Goal: Task Accomplishment & Management: Manage account settings

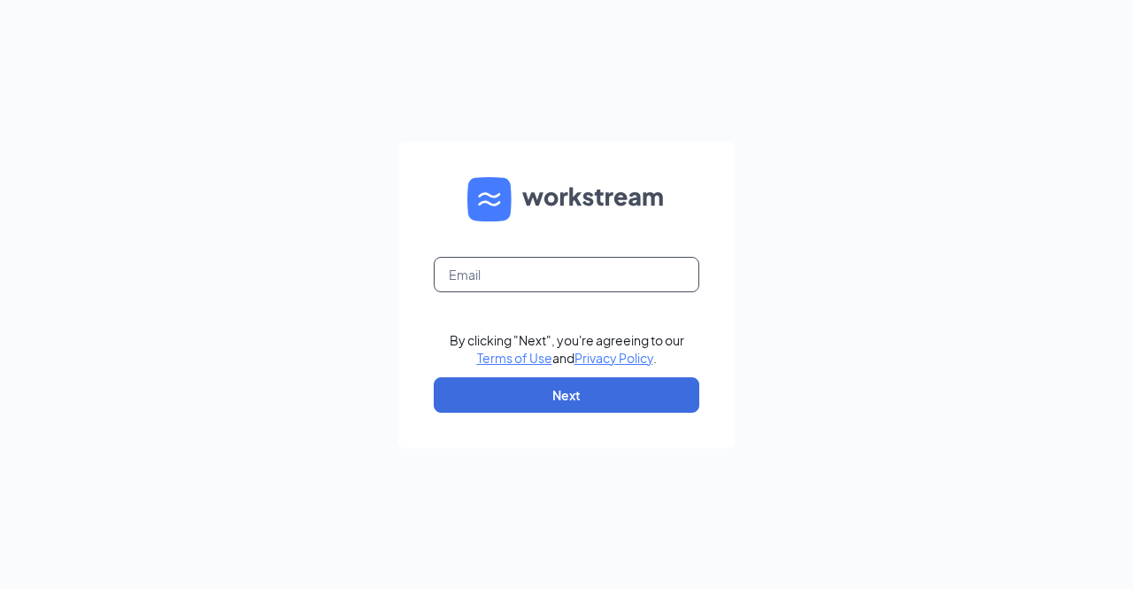
click at [574, 273] on input "text" at bounding box center [567, 274] width 266 height 35
type input "[EMAIL_ADDRESS][DOMAIN_NAME]"
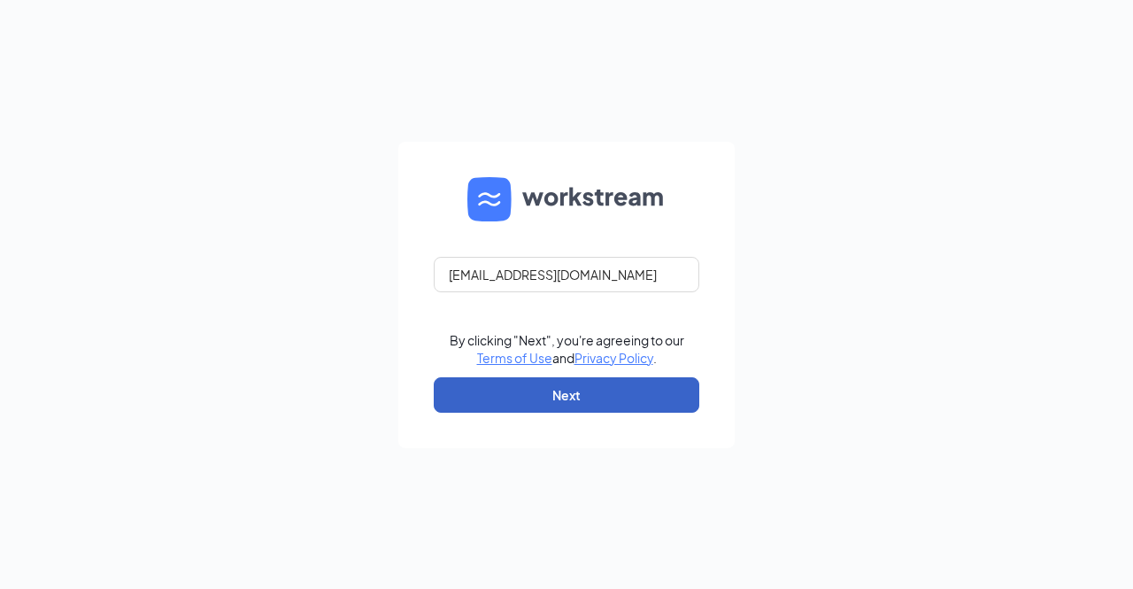
click at [556, 401] on button "Next" at bounding box center [567, 394] width 266 height 35
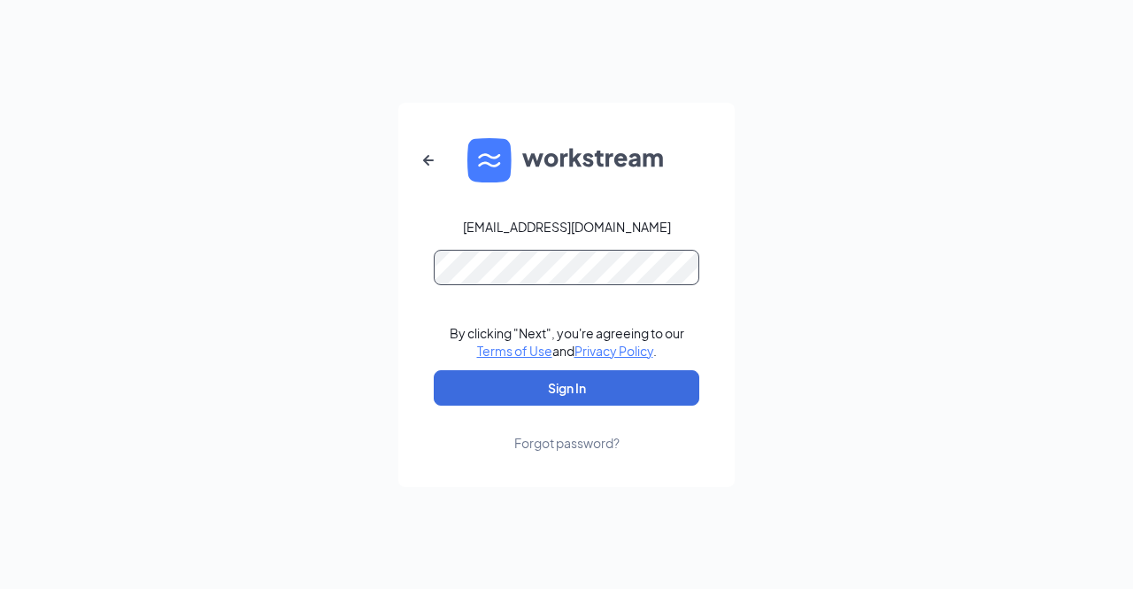
click at [434, 370] on button "Sign In" at bounding box center [567, 387] width 266 height 35
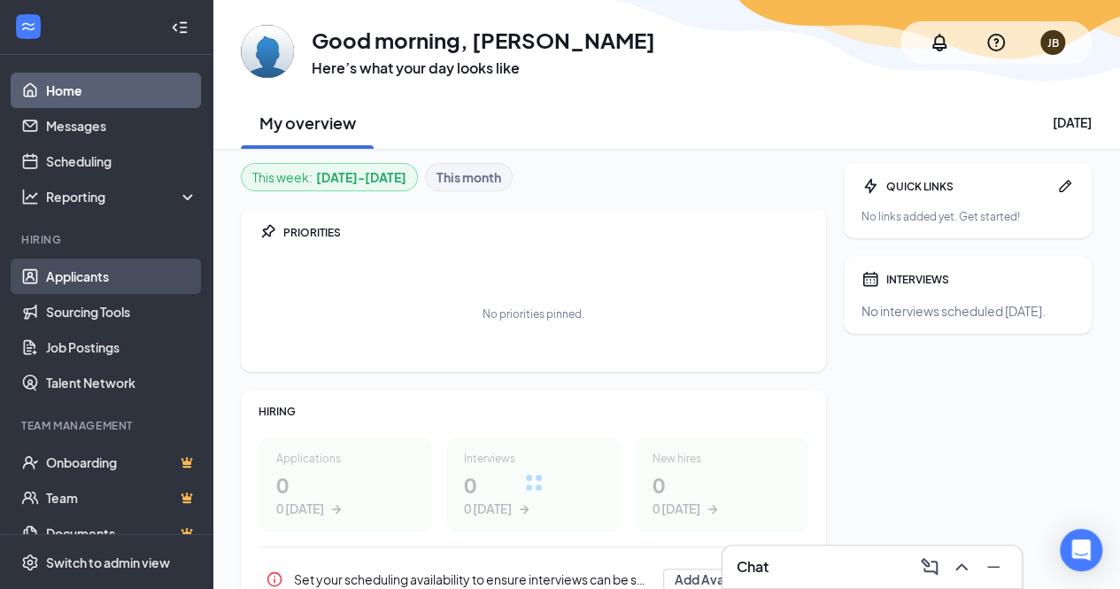
click at [102, 275] on link "Applicants" at bounding box center [121, 275] width 151 height 35
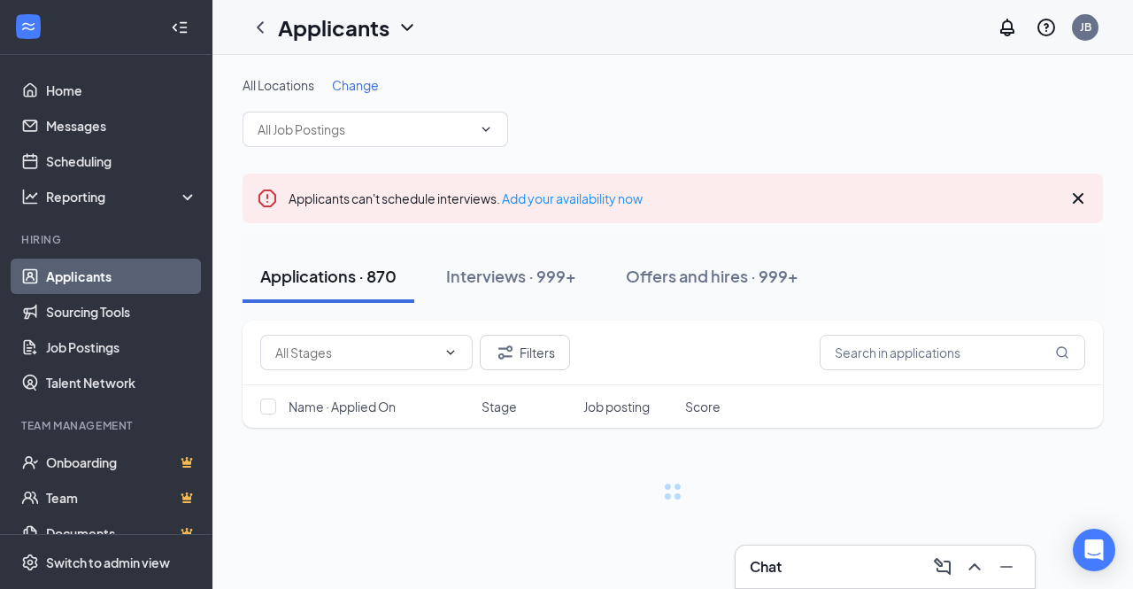
click at [353, 80] on span "Change" at bounding box center [355, 85] width 47 height 16
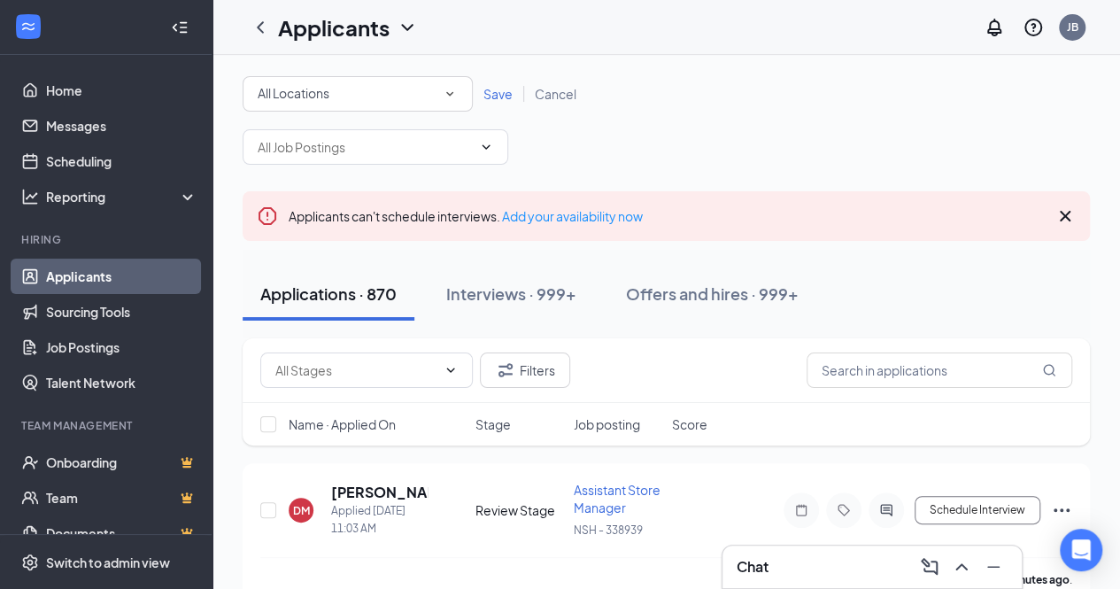
click at [456, 94] on icon "SmallChevronDown" at bounding box center [450, 94] width 16 height 16
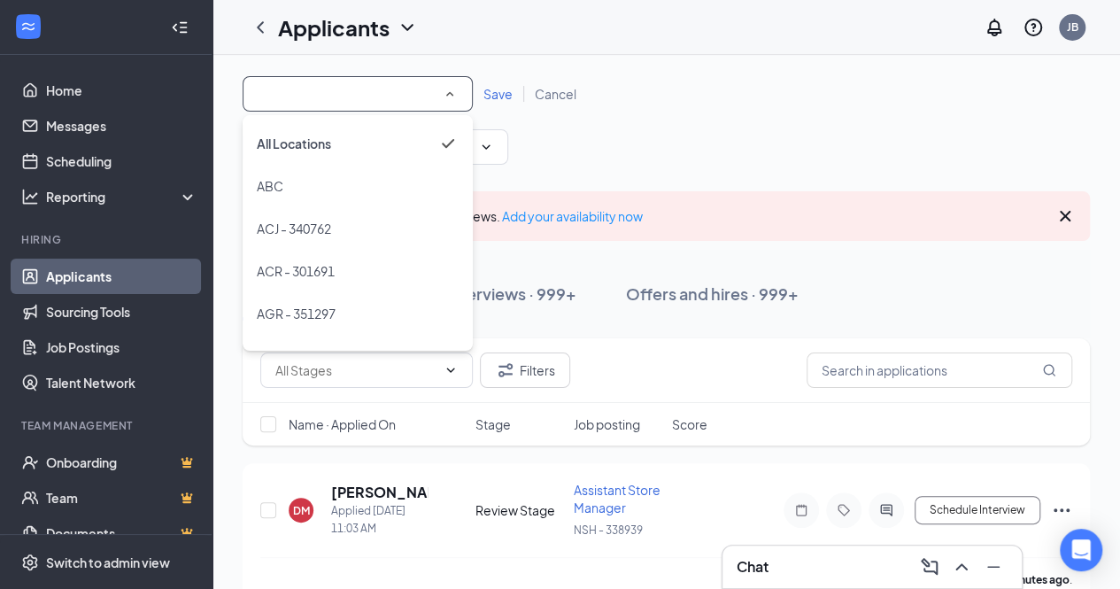
click at [363, 96] on input at bounding box center [358, 93] width 200 height 21
type input "CLA"
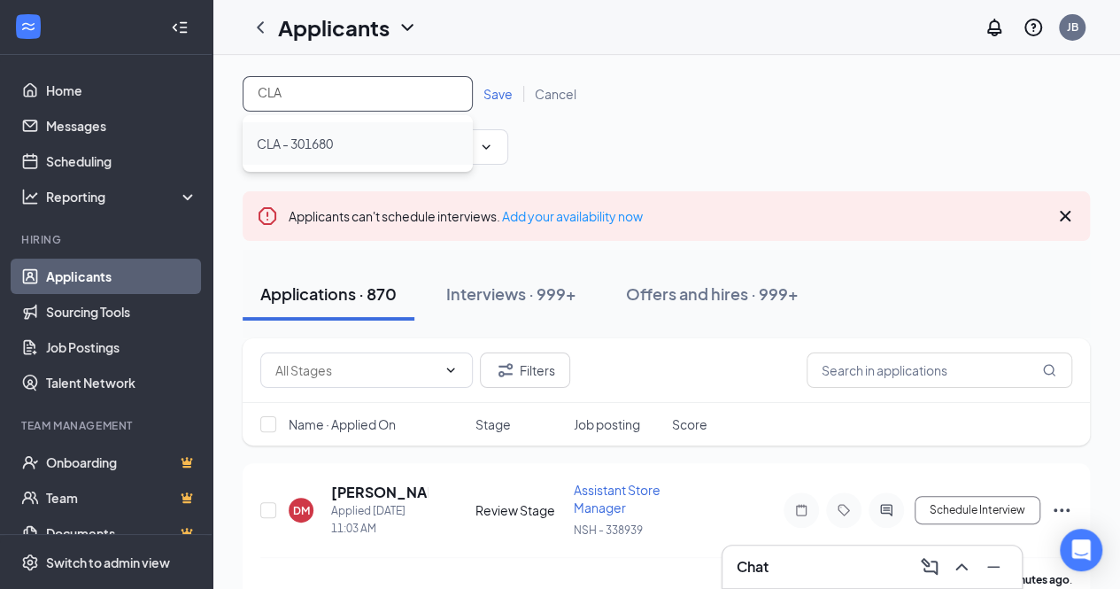
click at [331, 141] on span "CLA - 301680" at bounding box center [295, 143] width 76 height 16
click at [464, 77] on div "All Locations CLA - 301680" at bounding box center [358, 93] width 230 height 35
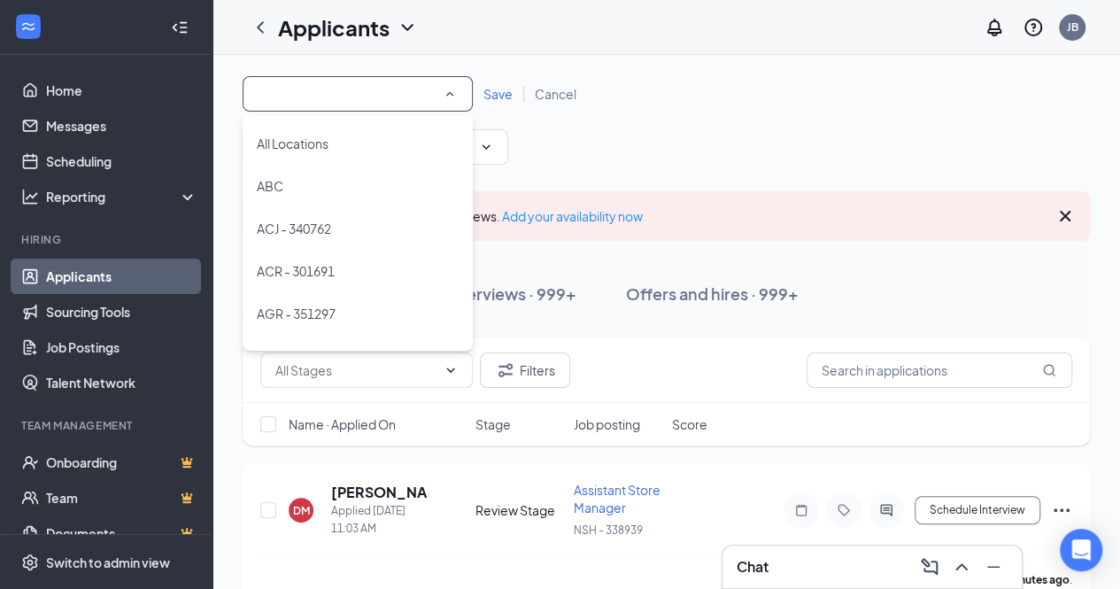
scroll to position [713, 0]
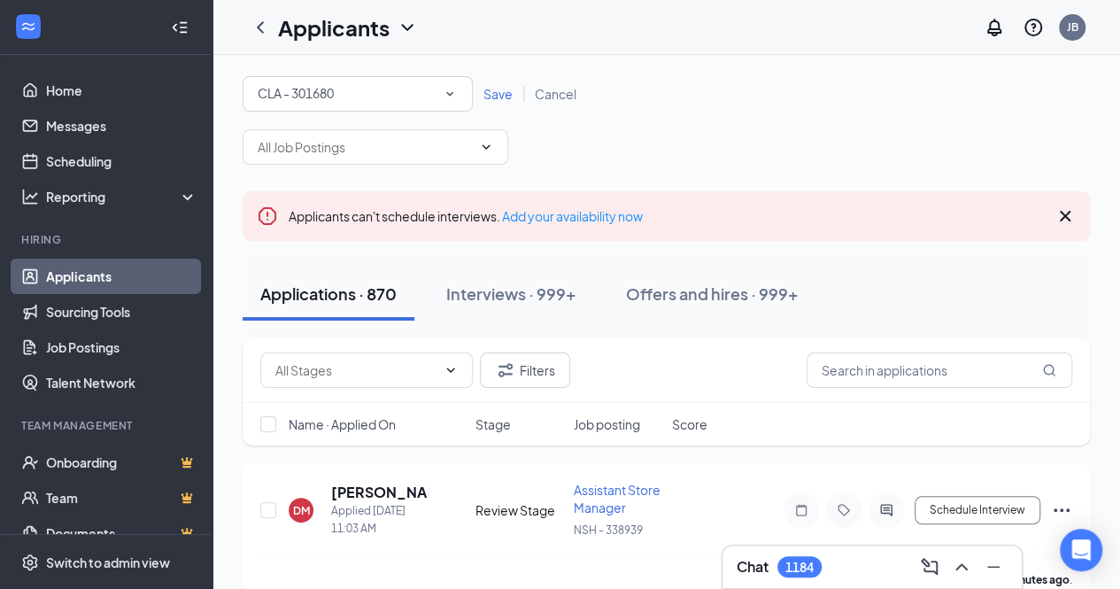
click at [495, 93] on span "Save" at bounding box center [497, 94] width 29 height 16
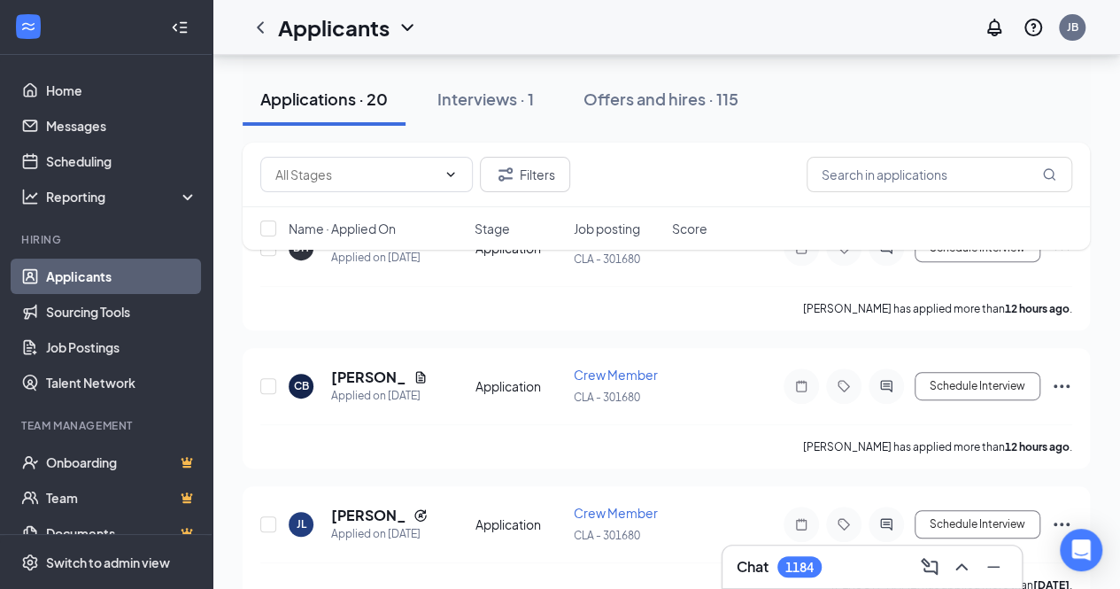
scroll to position [237, 0]
click at [1064, 380] on icon "Ellipses" at bounding box center [1061, 383] width 21 height 21
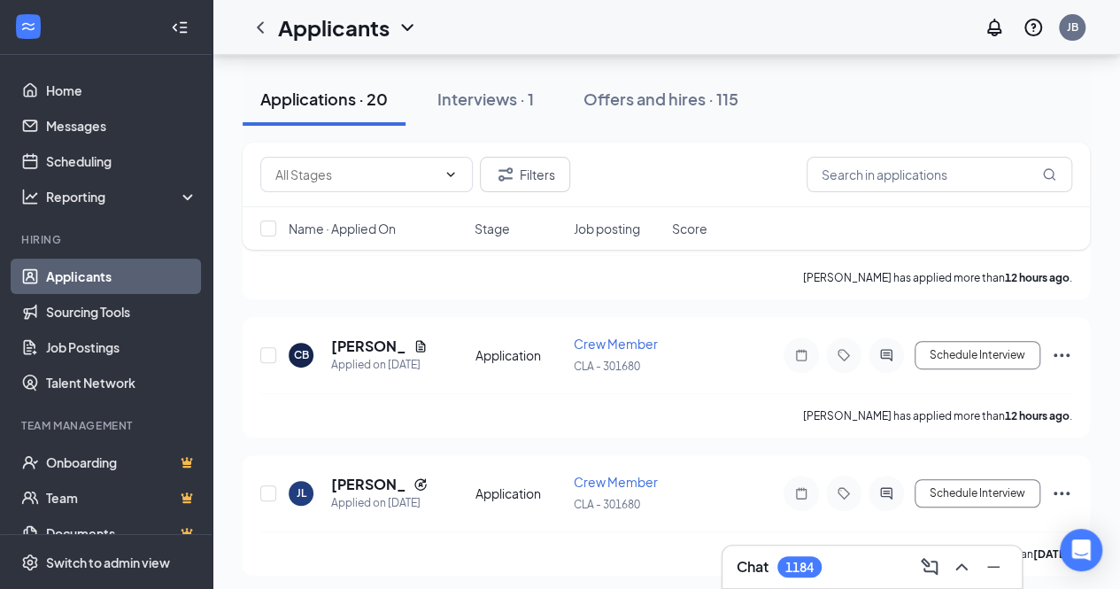
scroll to position [281, 0]
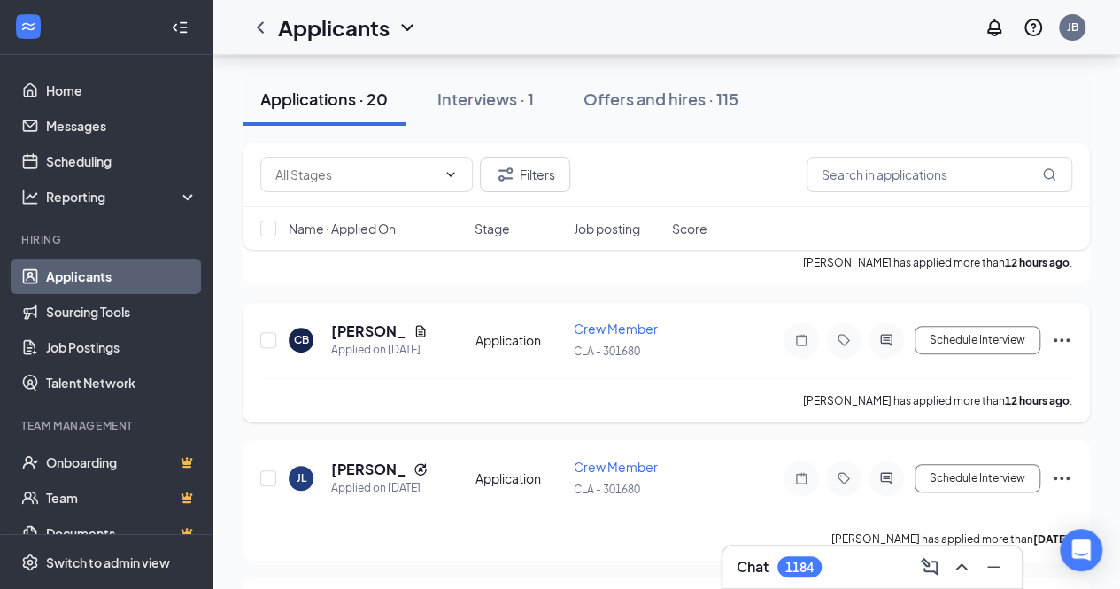
click at [1055, 334] on icon "Ellipses" at bounding box center [1061, 339] width 21 height 21
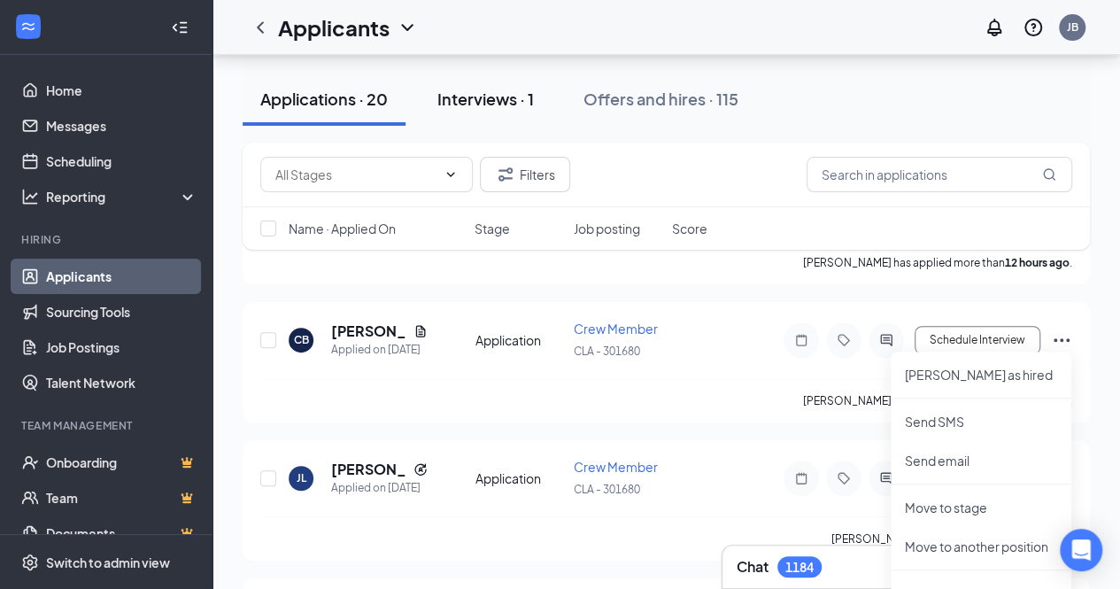
click at [524, 108] on div "Interviews · 1" at bounding box center [485, 99] width 96 height 22
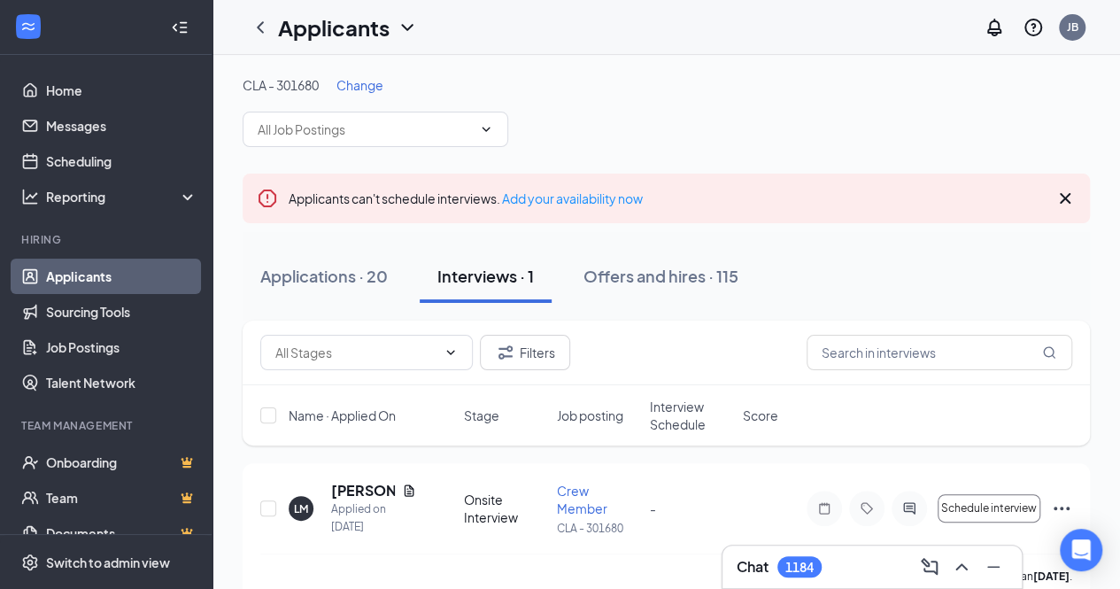
scroll to position [28, 0]
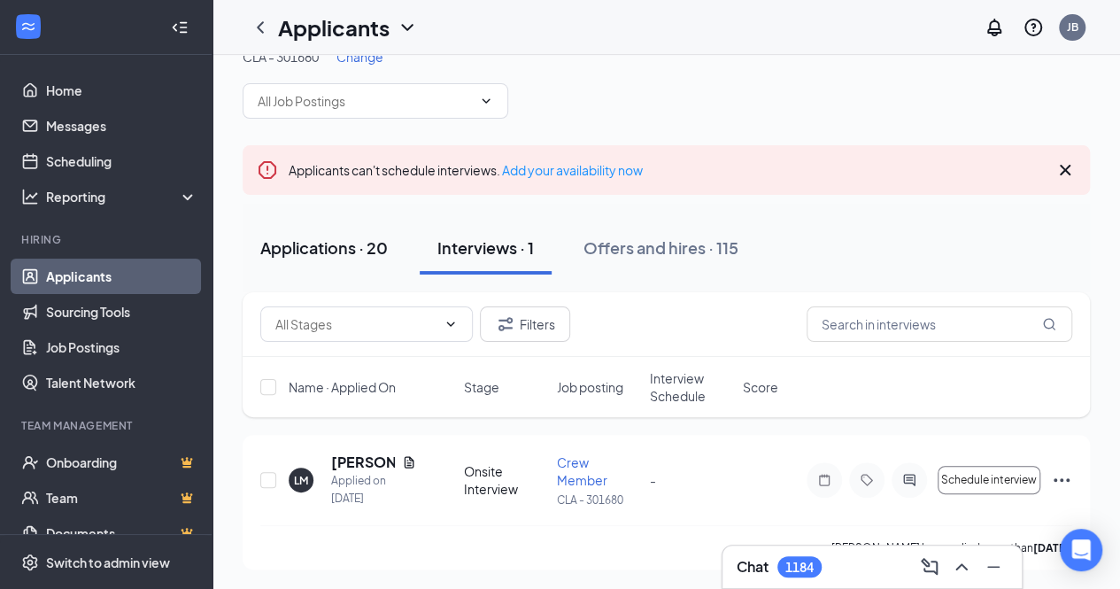
click at [338, 248] on div "Applications · 20" at bounding box center [323, 247] width 127 height 22
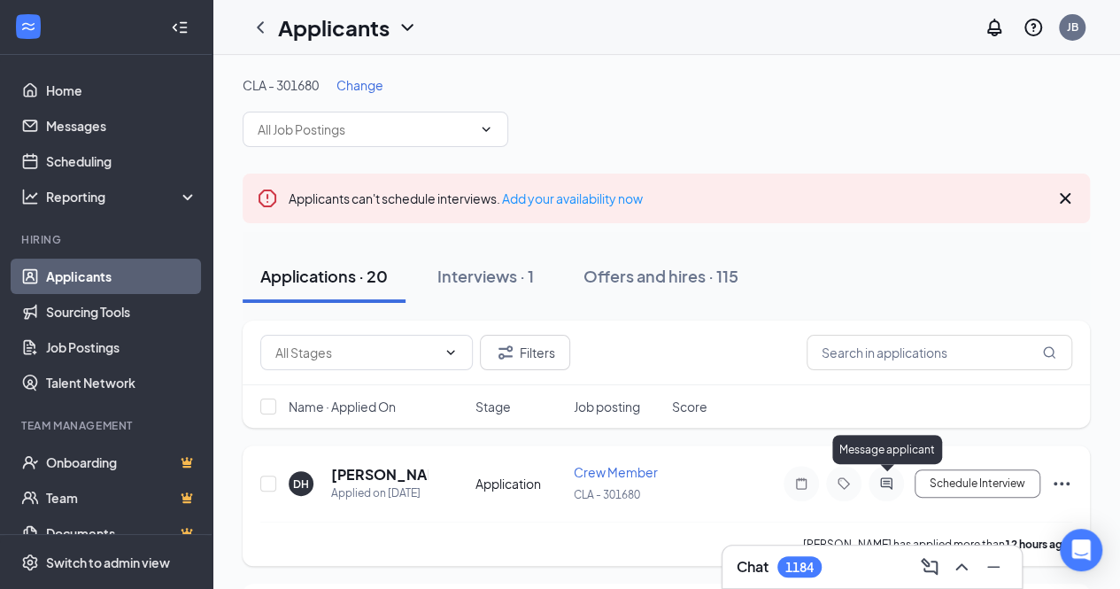
click at [896, 481] on icon "ActiveChat" at bounding box center [885, 483] width 21 height 14
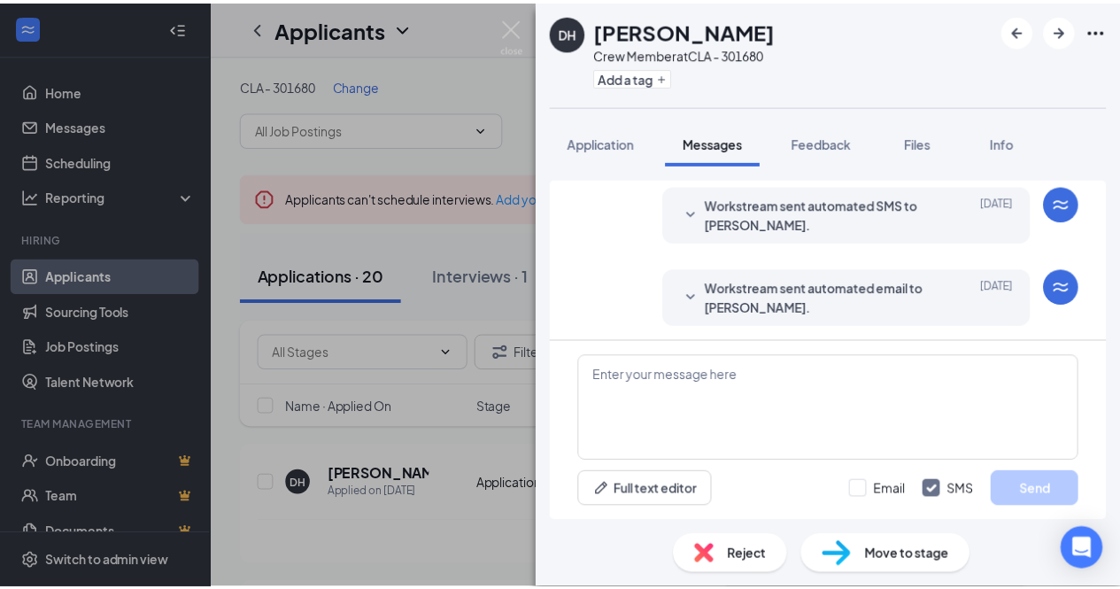
scroll to position [55, 0]
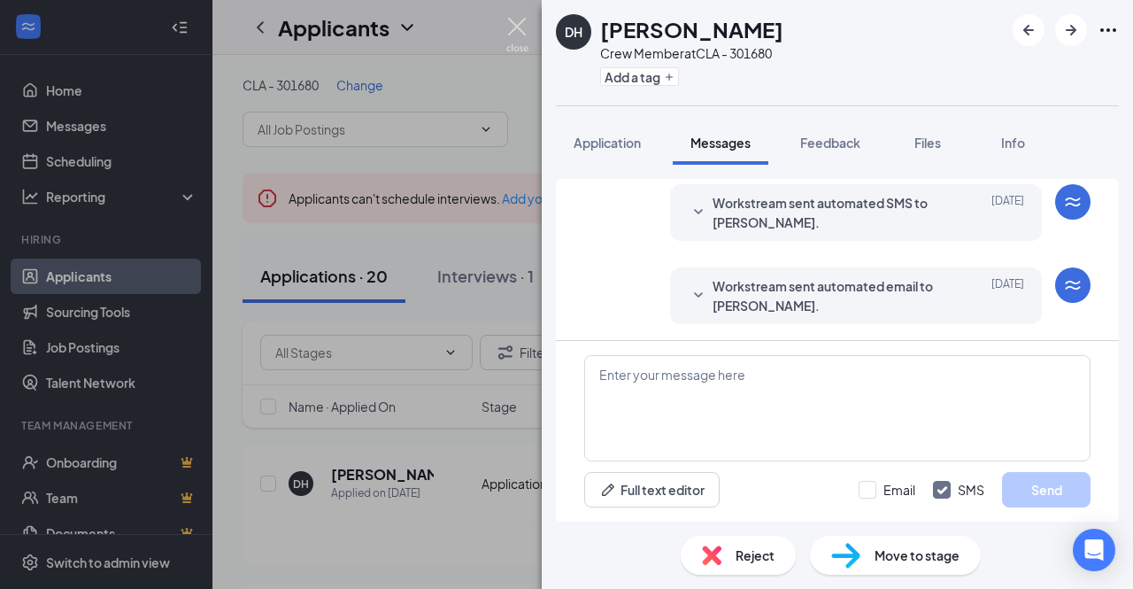
click at [527, 20] on img at bounding box center [517, 35] width 22 height 35
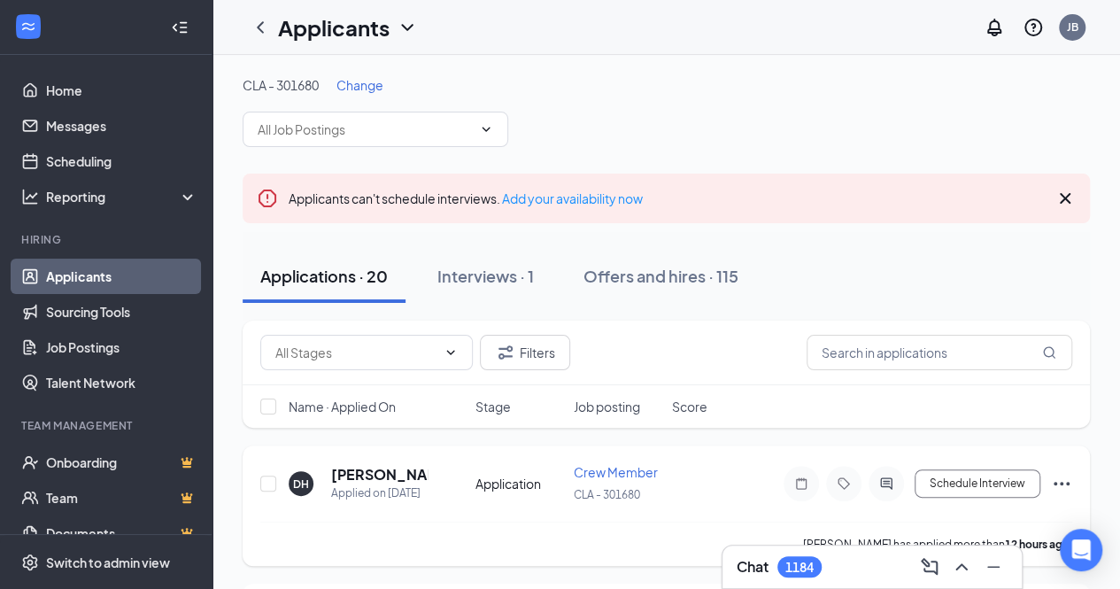
click at [1061, 480] on icon "Ellipses" at bounding box center [1061, 483] width 21 height 21
click at [1066, 478] on icon "Ellipses" at bounding box center [1061, 483] width 21 height 21
click at [361, 84] on span "Change" at bounding box center [359, 85] width 47 height 16
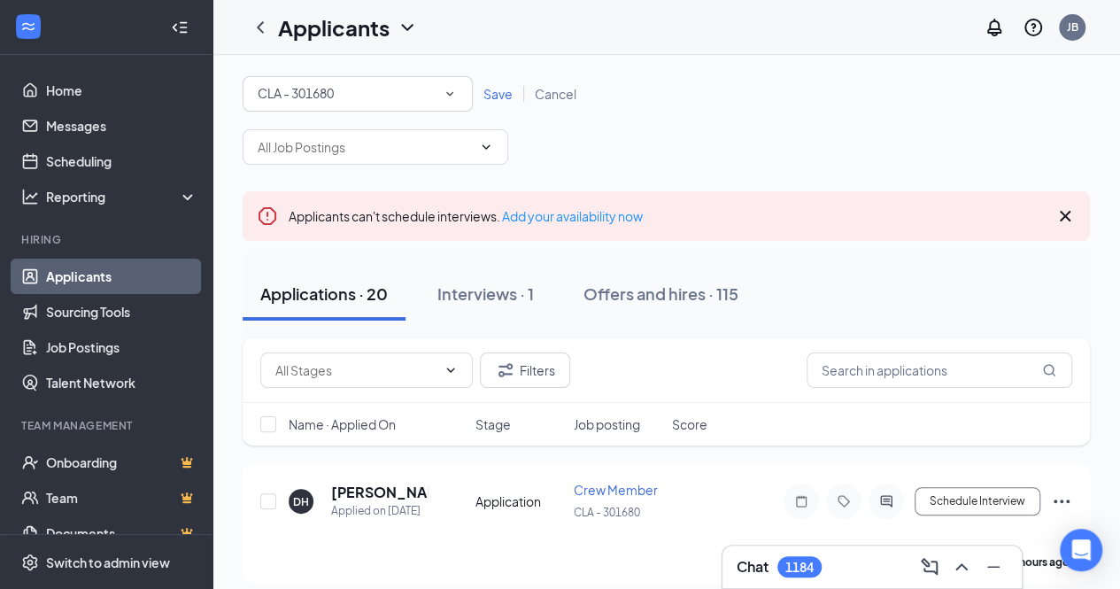
click at [450, 94] on icon "SmallChevronDown" at bounding box center [449, 94] width 7 height 4
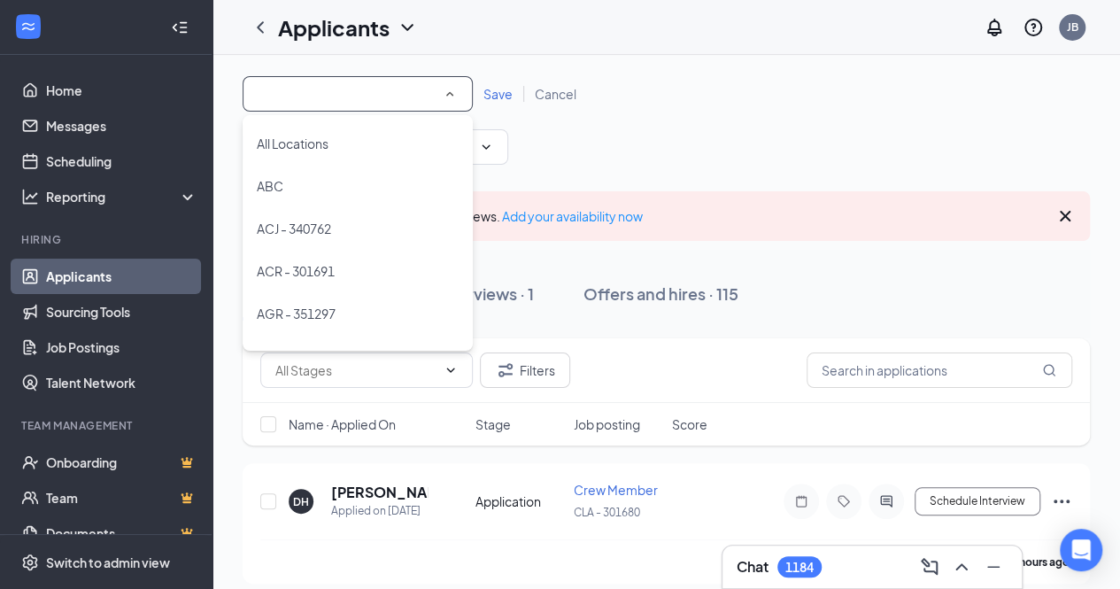
scroll to position [713, 0]
type input "DCL"
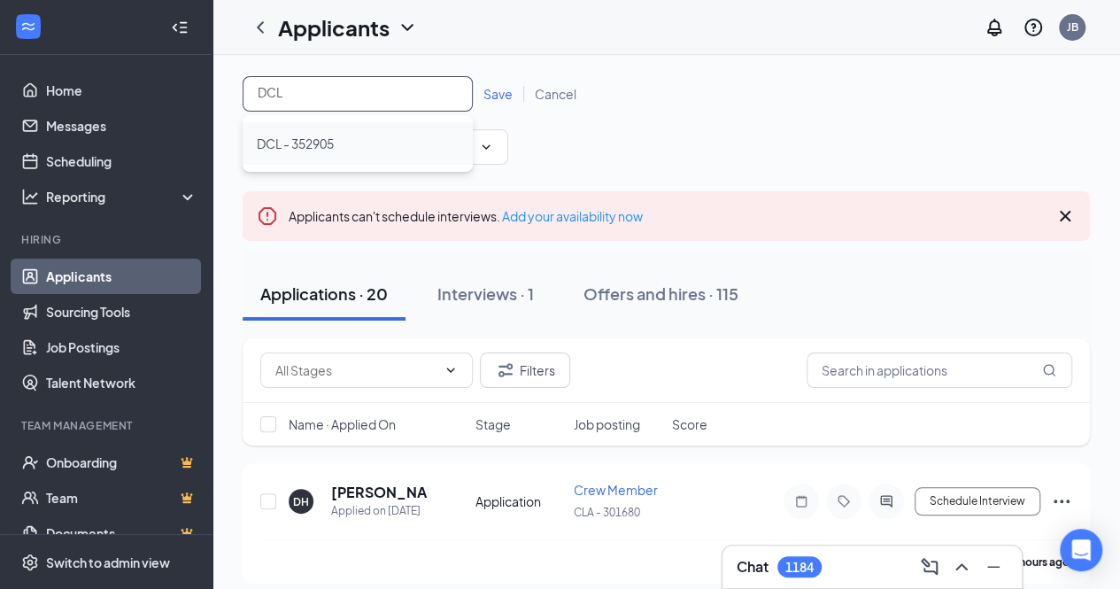
click at [321, 142] on span "DCL - 352905" at bounding box center [295, 143] width 77 height 16
drag, startPoint x: 504, startPoint y: 95, endPoint x: 508, endPoint y: 106, distance: 12.0
click at [508, 106] on div "All Locations DCL - 352905 Save Cancel" at bounding box center [666, 93] width 847 height 35
click at [499, 94] on span "Save" at bounding box center [497, 94] width 29 height 16
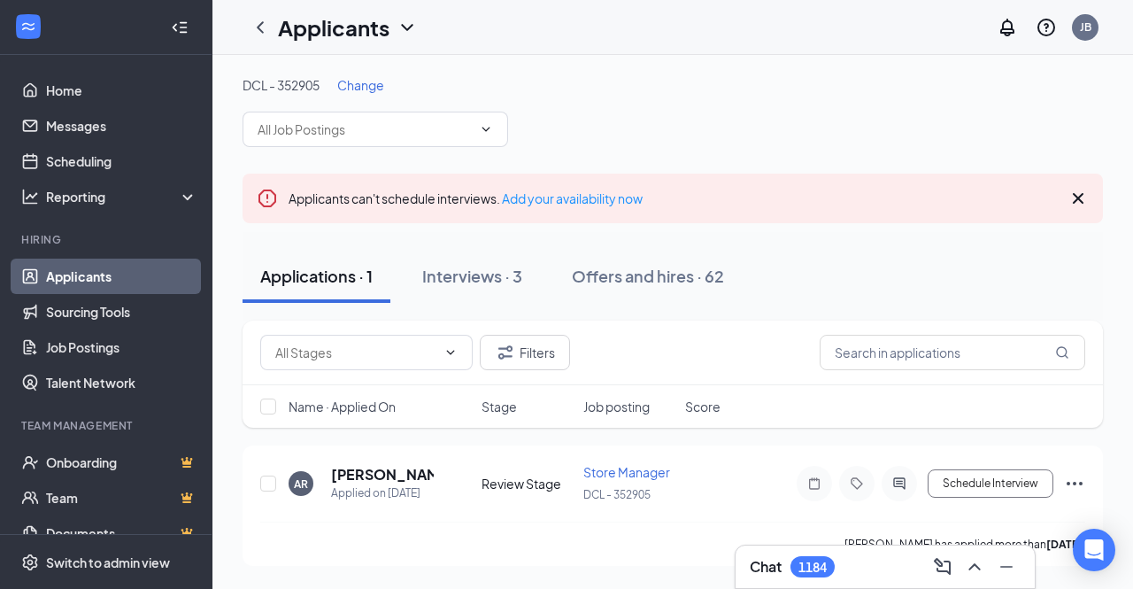
click at [1083, 197] on icon "Cross" at bounding box center [1077, 198] width 21 height 21
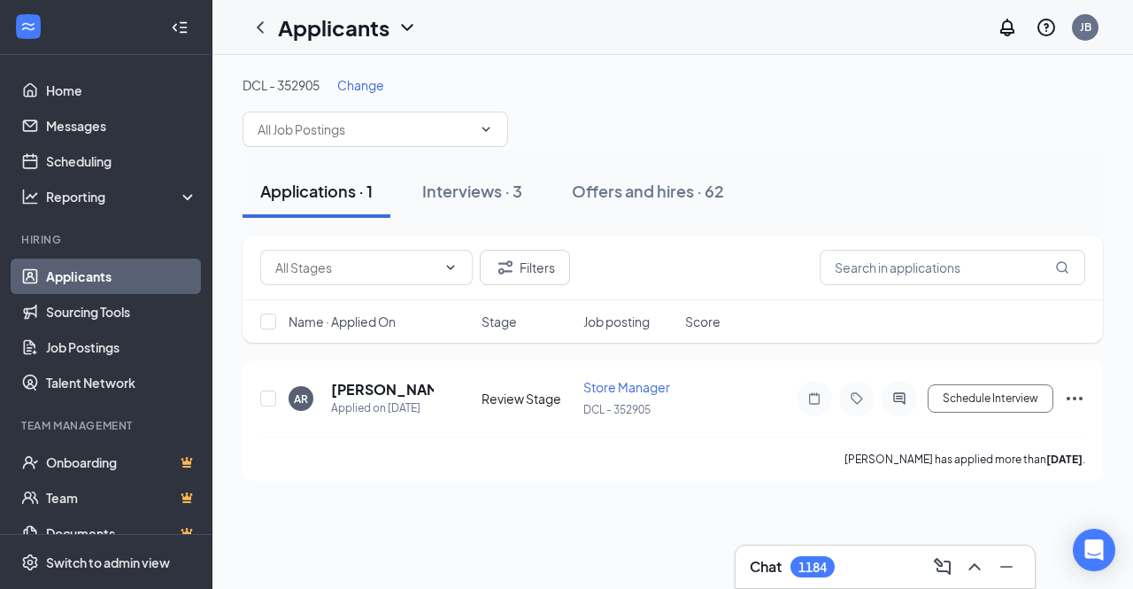
click at [462, 156] on div "Applications · 1 Interviews · 3 Offers and hires · 62" at bounding box center [673, 191] width 860 height 89
click at [465, 193] on div "Interviews · 3" at bounding box center [472, 191] width 100 height 22
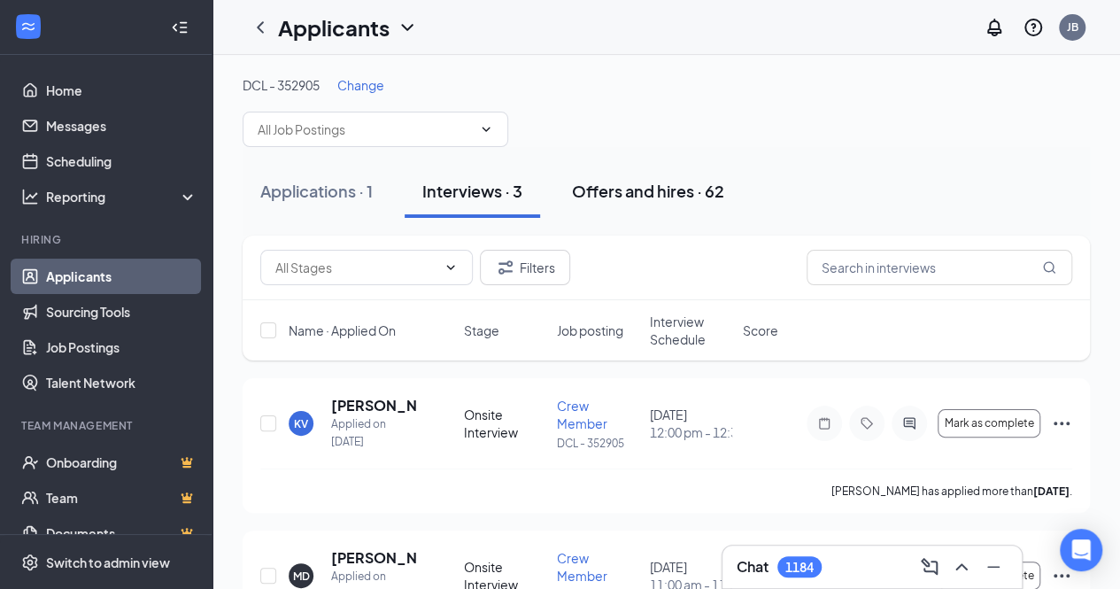
click at [667, 197] on div "Offers and hires · 62" at bounding box center [648, 191] width 152 height 22
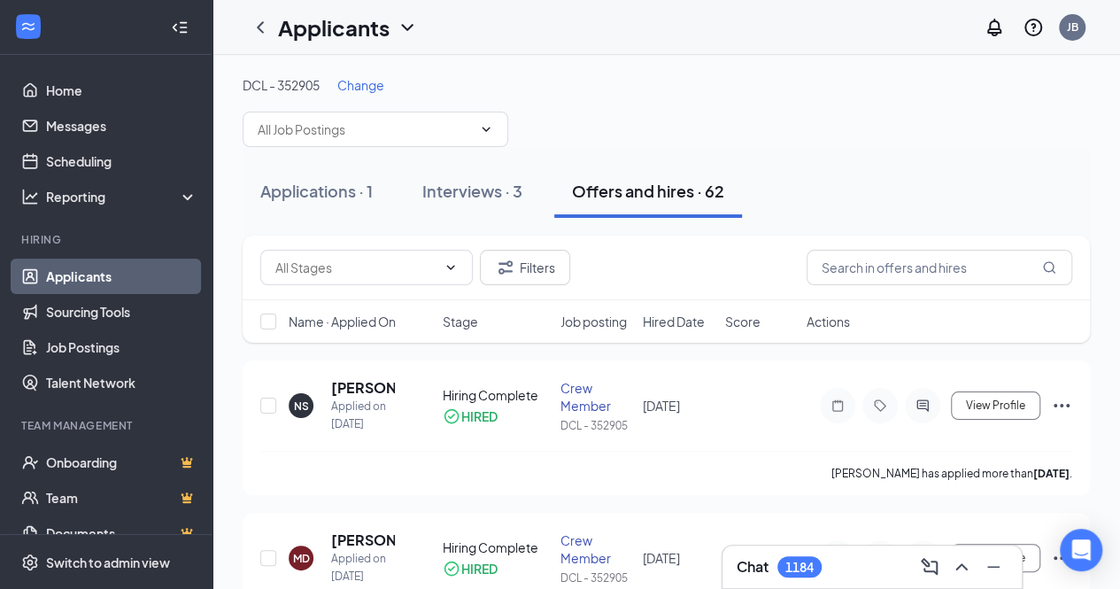
click at [375, 77] on span "Change" at bounding box center [360, 85] width 47 height 16
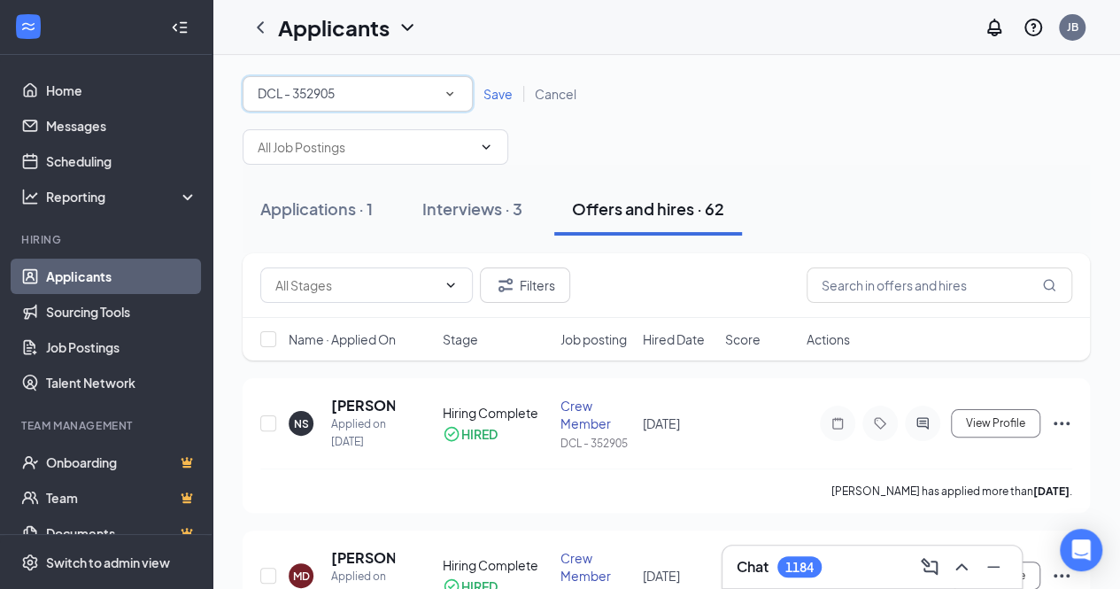
click at [457, 88] on icon "SmallChevronDown" at bounding box center [450, 94] width 16 height 16
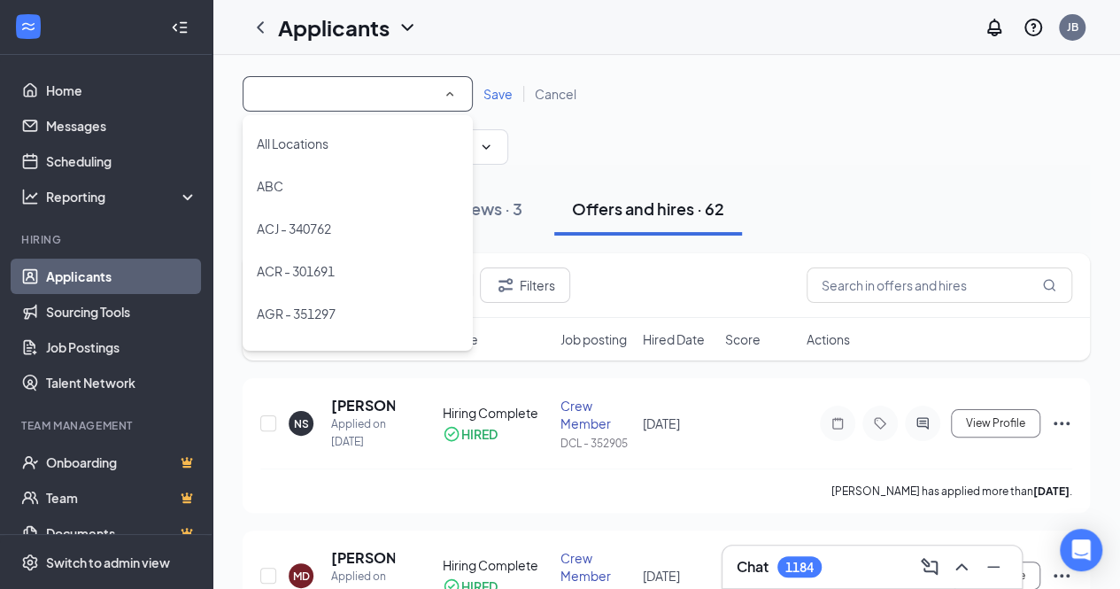
scroll to position [841, 0]
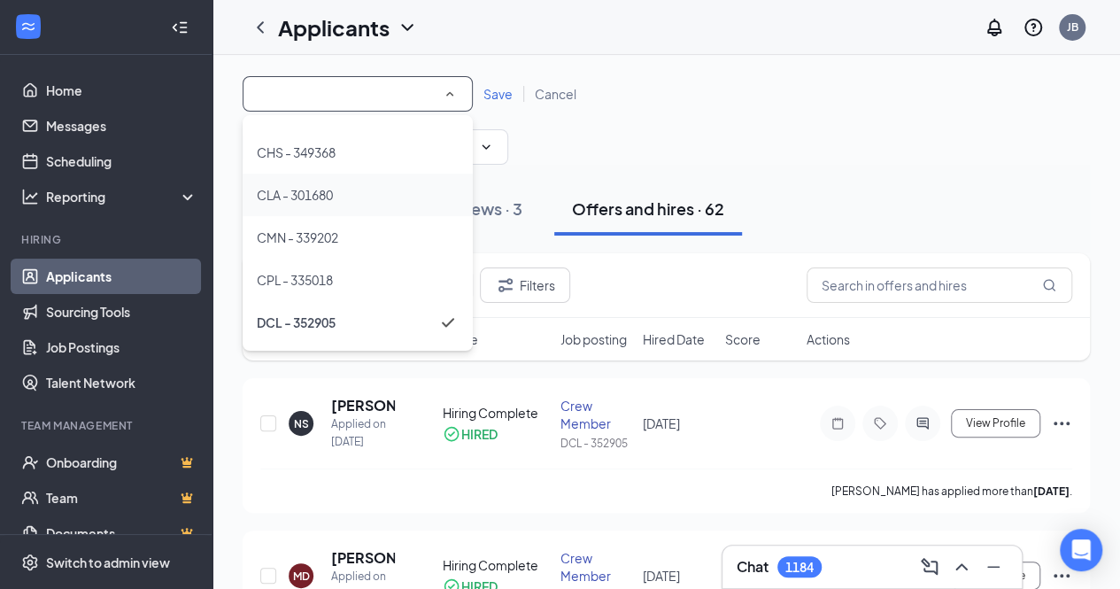
click at [331, 190] on span "CLA - 301680" at bounding box center [295, 195] width 76 height 16
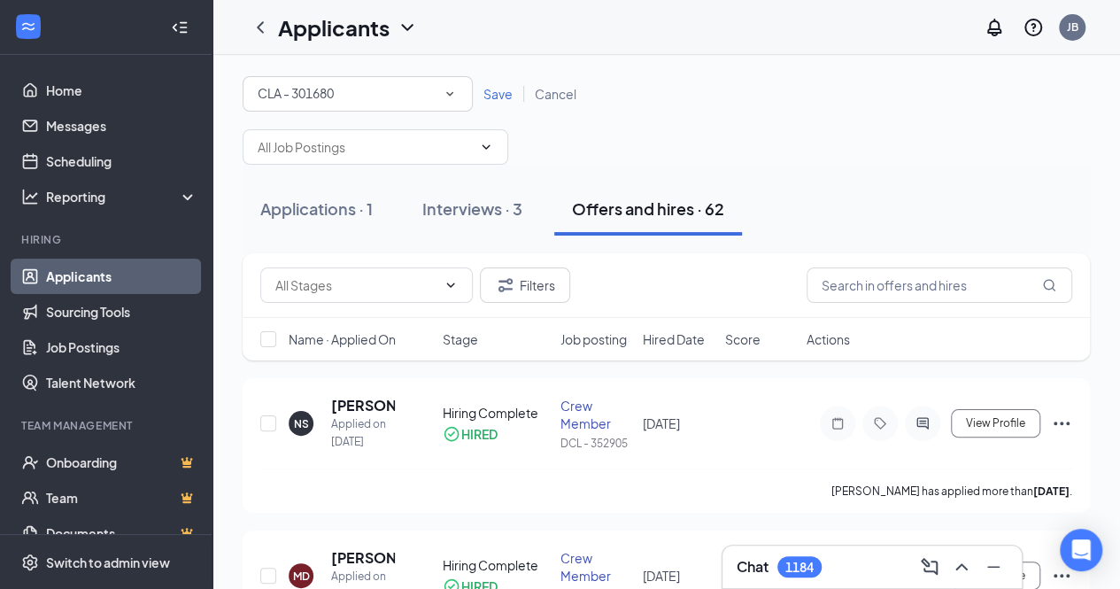
click at [497, 90] on span "Save" at bounding box center [497, 94] width 29 height 16
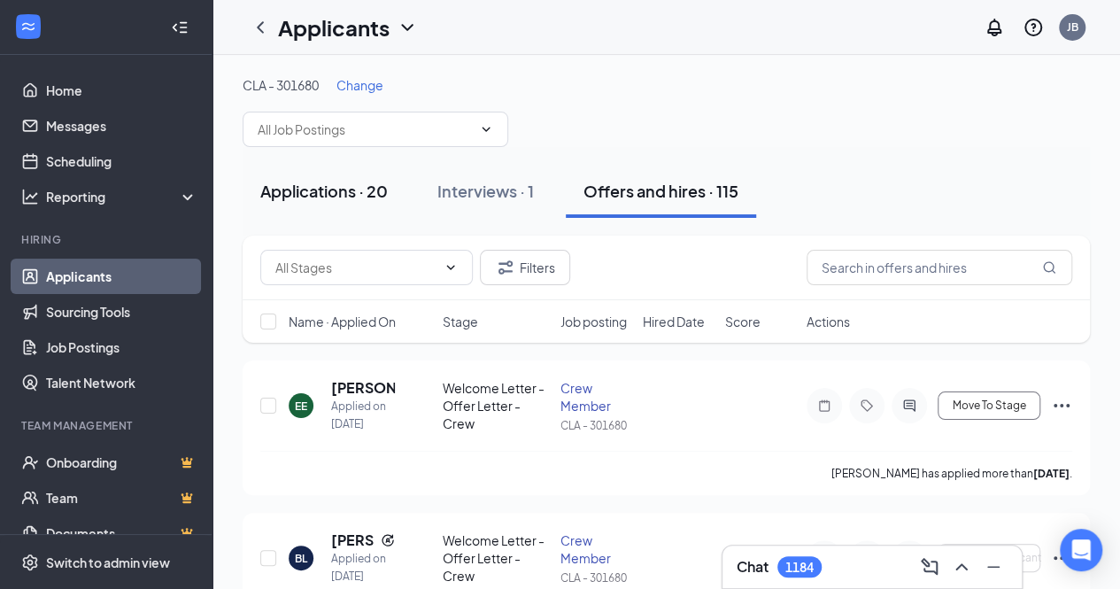
click at [357, 191] on div "Applications · 20" at bounding box center [323, 191] width 127 height 22
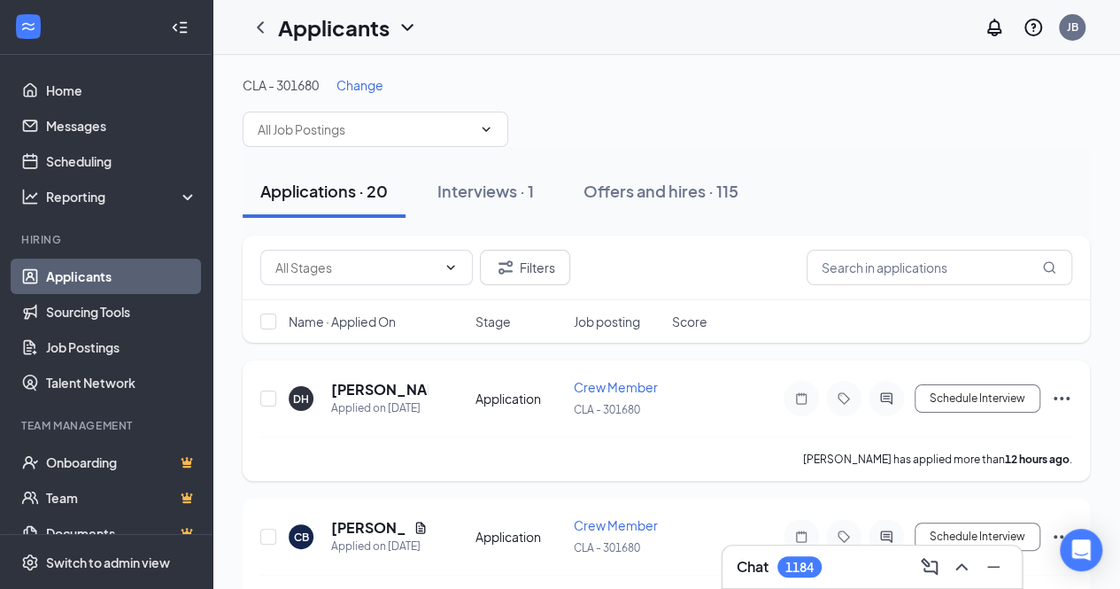
click at [1056, 397] on icon "Ellipses" at bounding box center [1061, 399] width 16 height 4
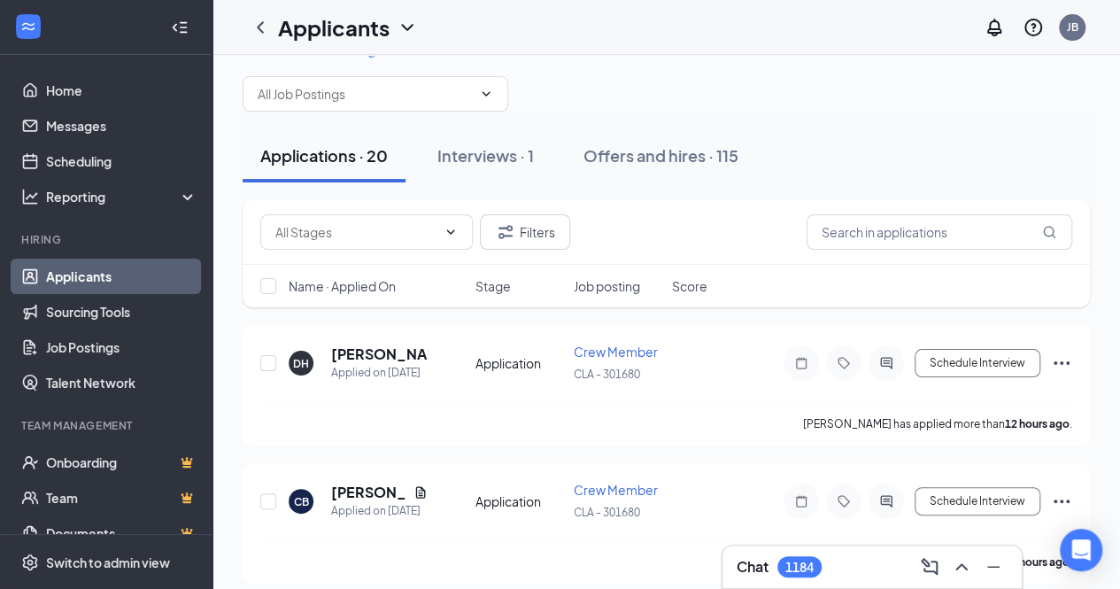
scroll to position [71, 0]
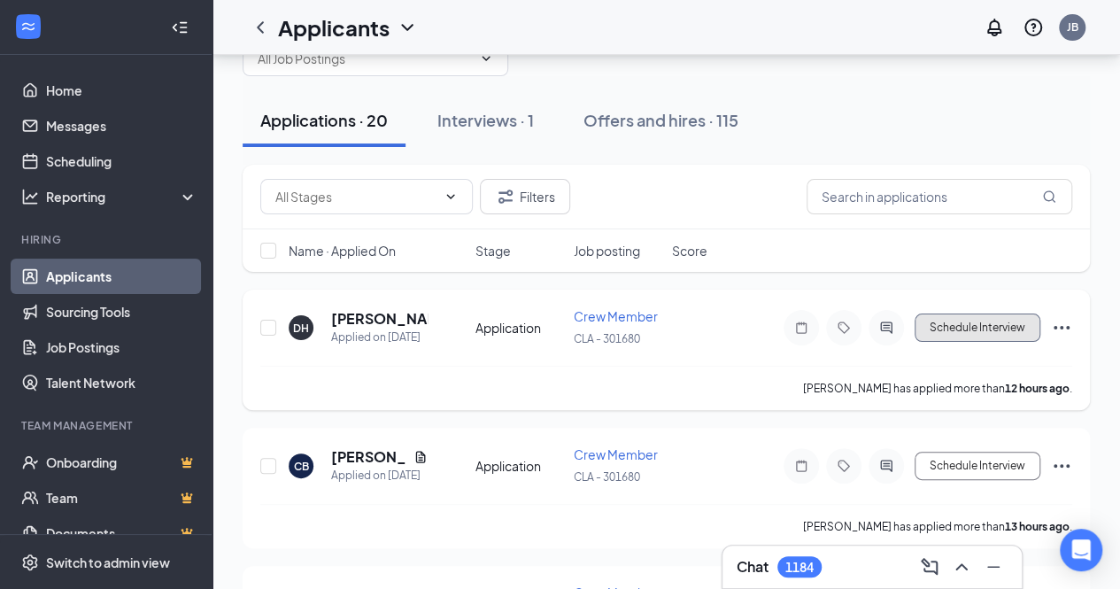
click at [1033, 321] on button "Schedule Interview" at bounding box center [977, 327] width 126 height 28
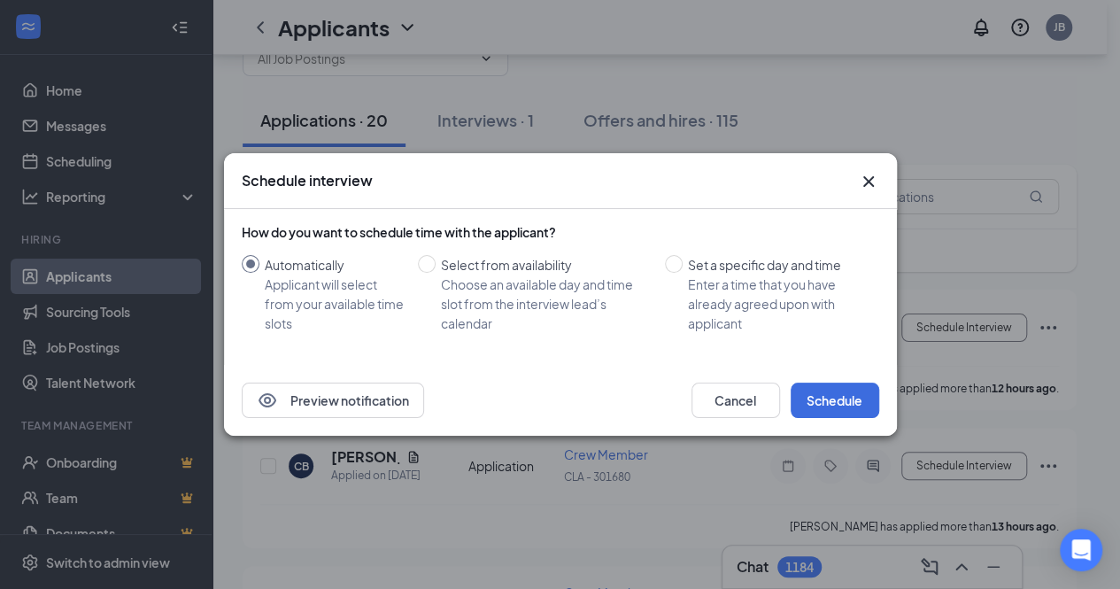
click at [871, 183] on icon "Cross" at bounding box center [867, 181] width 11 height 11
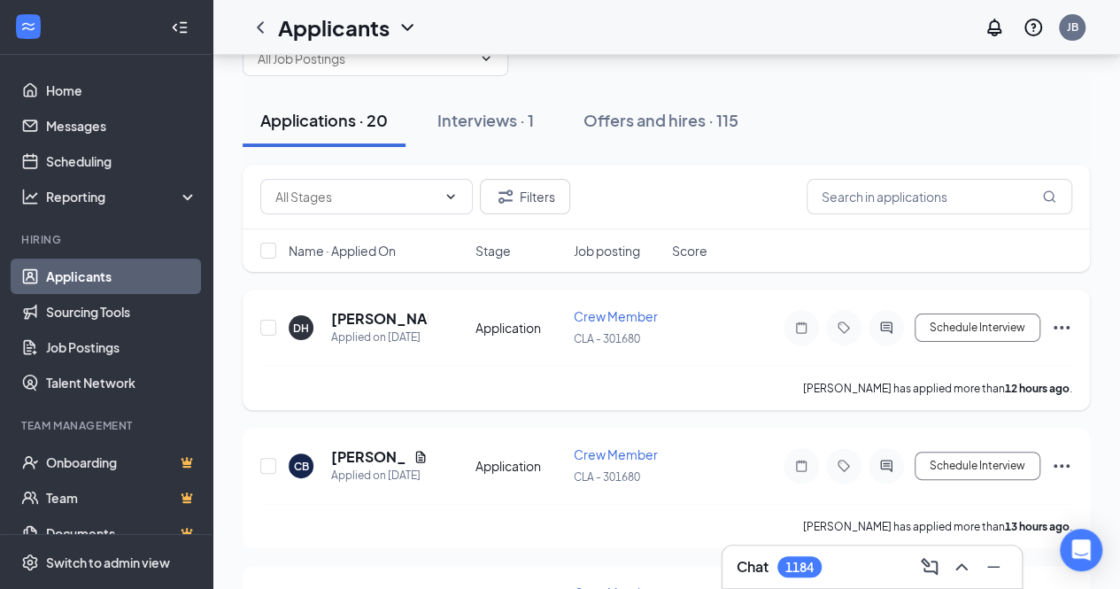
click at [1053, 329] on icon "Ellipses" at bounding box center [1061, 327] width 21 height 21
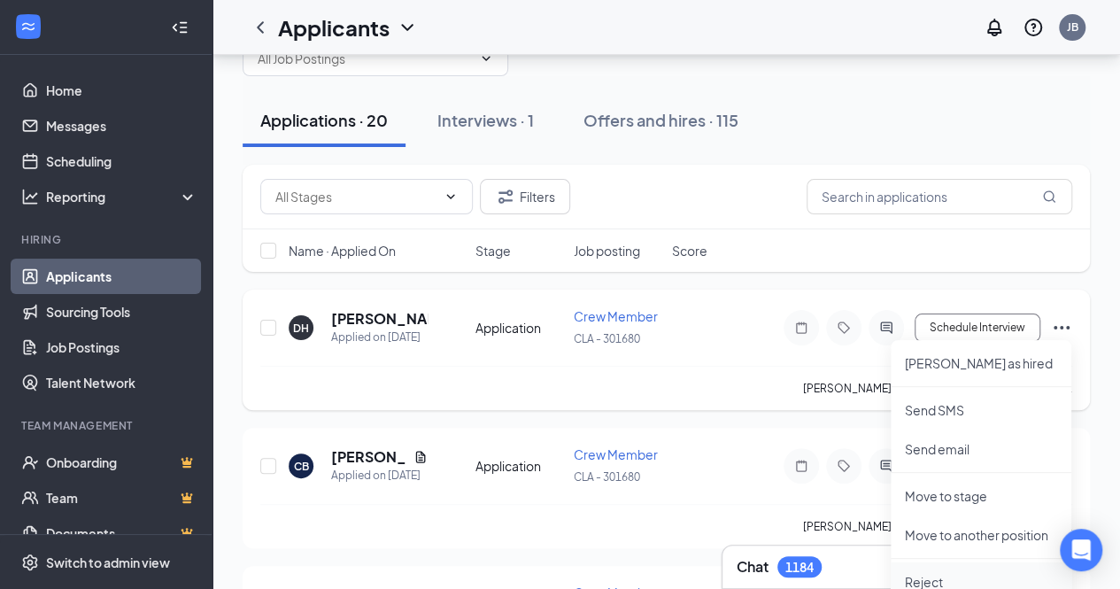
click at [942, 576] on p "Reject" at bounding box center [981, 582] width 152 height 18
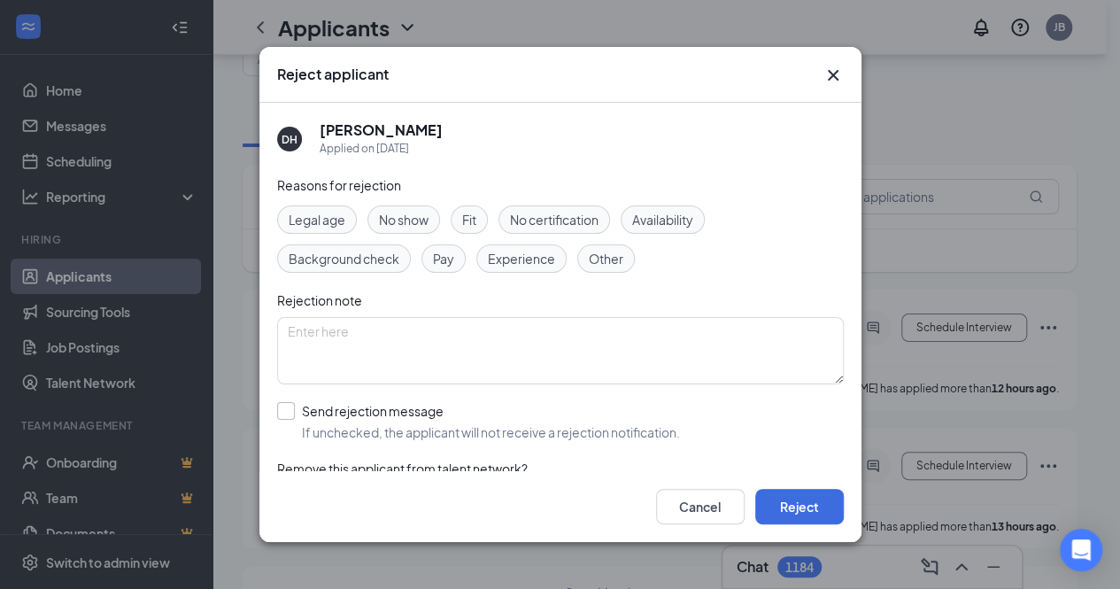
click at [296, 405] on input "Send rejection message If unchecked, the applicant will not receive a rejection…" at bounding box center [478, 421] width 403 height 39
click at [290, 407] on input "Send rejection message If unchecked, the applicant will not receive a rejection…" at bounding box center [478, 421] width 403 height 39
checkbox input "false"
click at [605, 261] on span "Other" at bounding box center [606, 258] width 35 height 19
click at [785, 500] on button "Reject" at bounding box center [799, 506] width 89 height 35
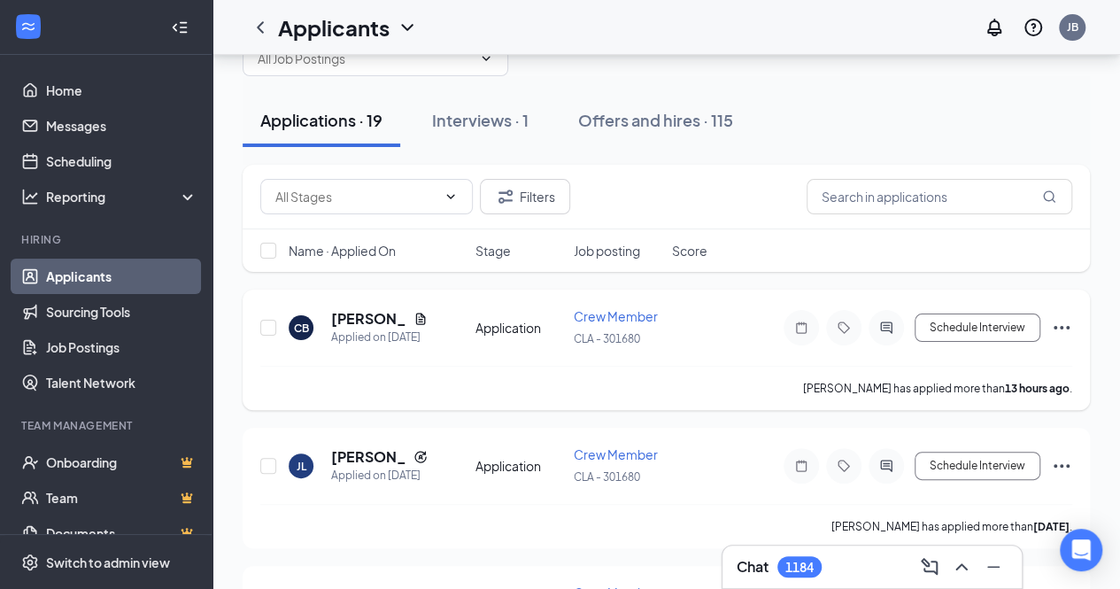
click at [1059, 319] on icon "Ellipses" at bounding box center [1061, 327] width 21 height 21
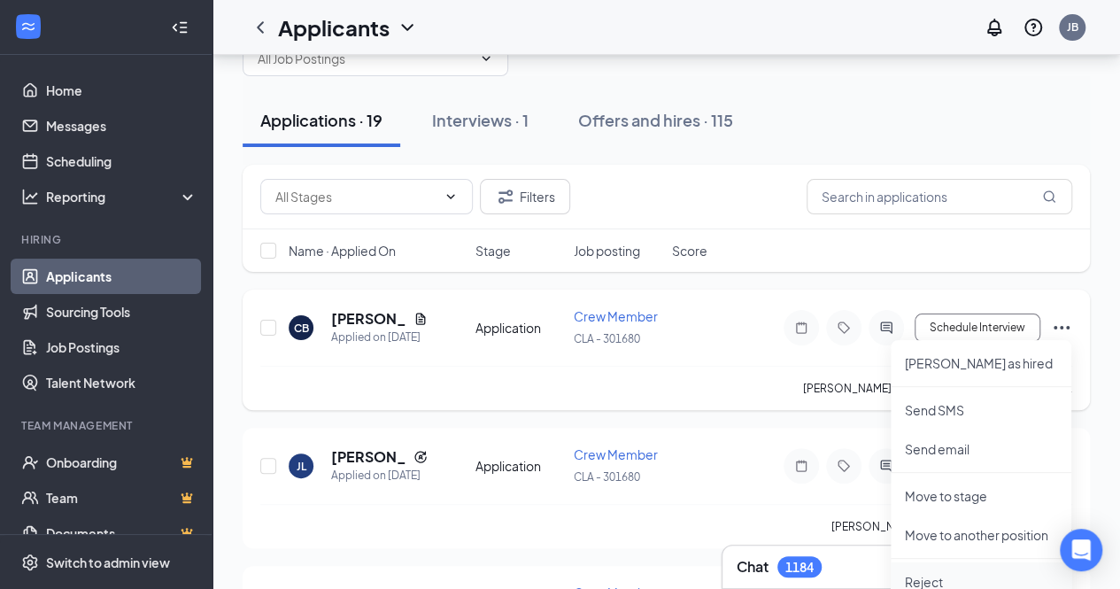
click at [933, 577] on p "Reject" at bounding box center [981, 582] width 152 height 18
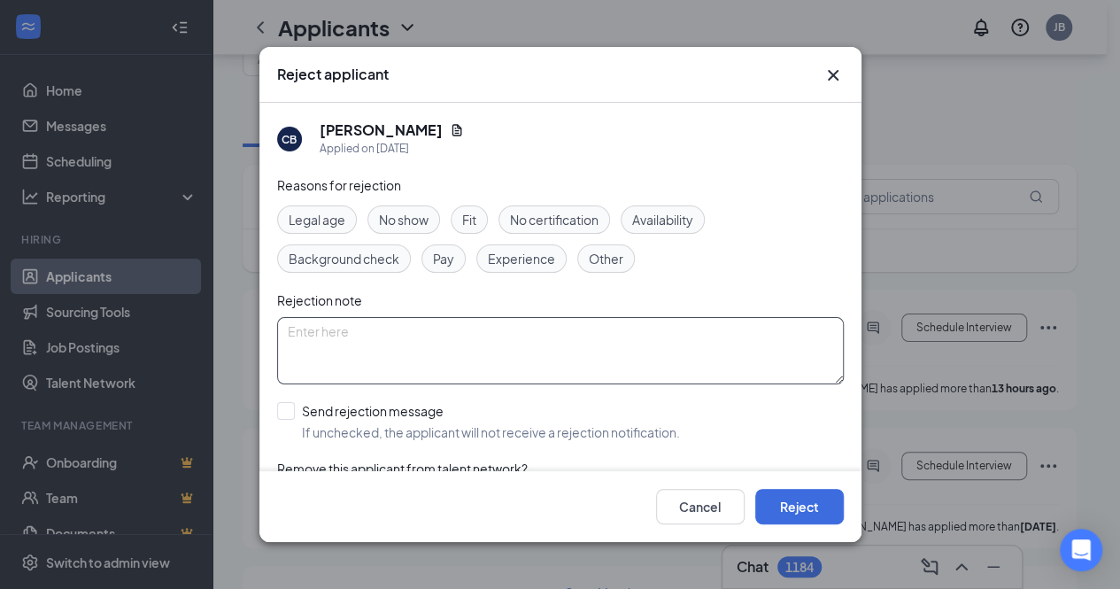
click at [349, 327] on textarea at bounding box center [560, 350] width 566 height 67
click at [607, 262] on span "Other" at bounding box center [606, 258] width 35 height 19
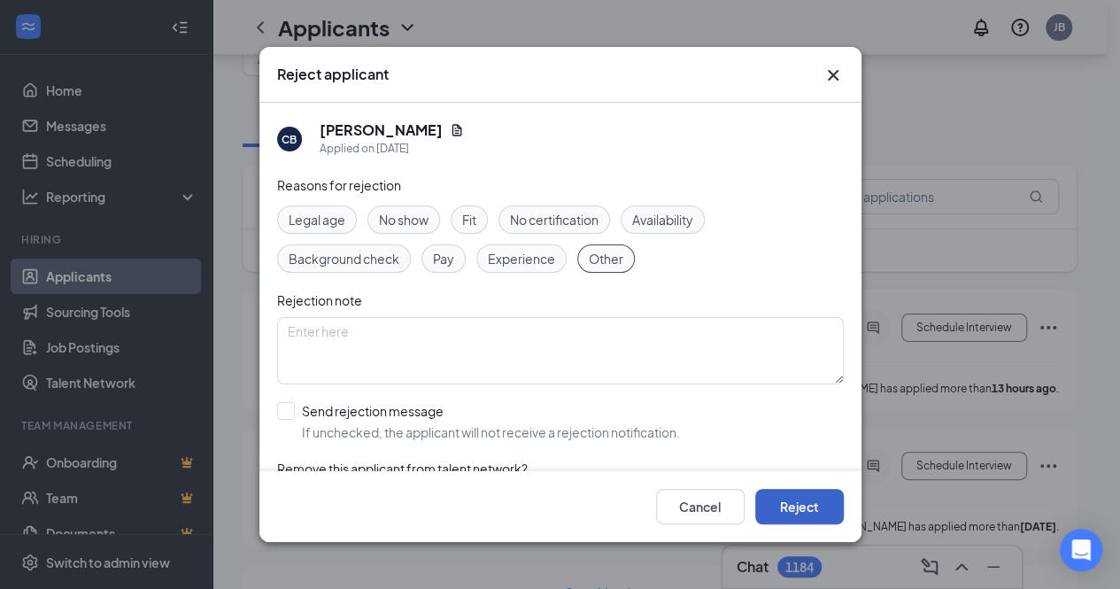
click at [801, 512] on button "Reject" at bounding box center [799, 506] width 89 height 35
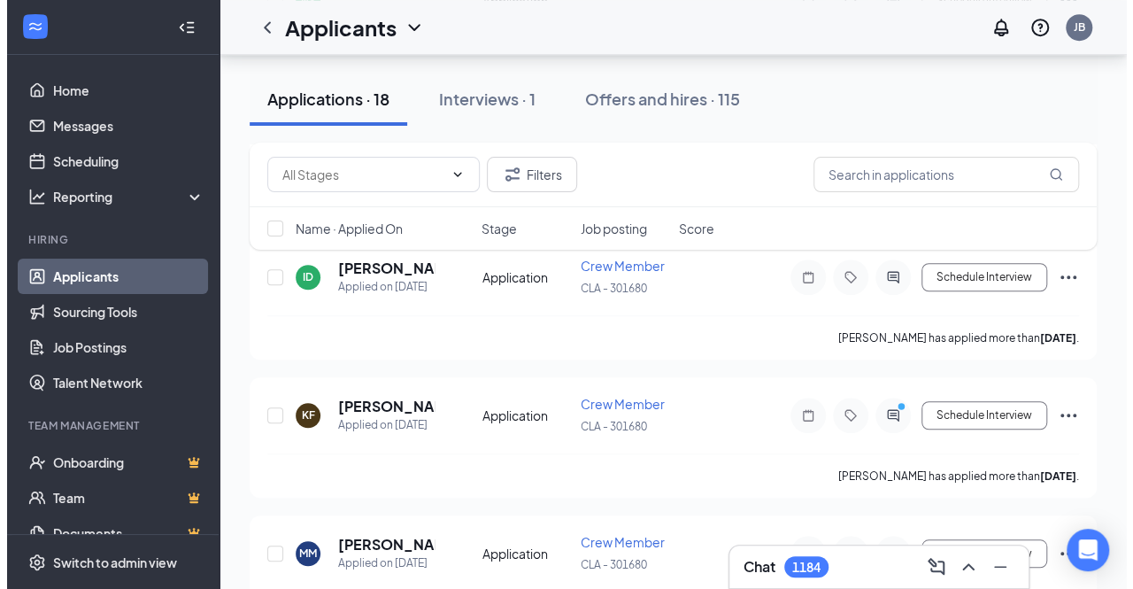
scroll to position [533, 0]
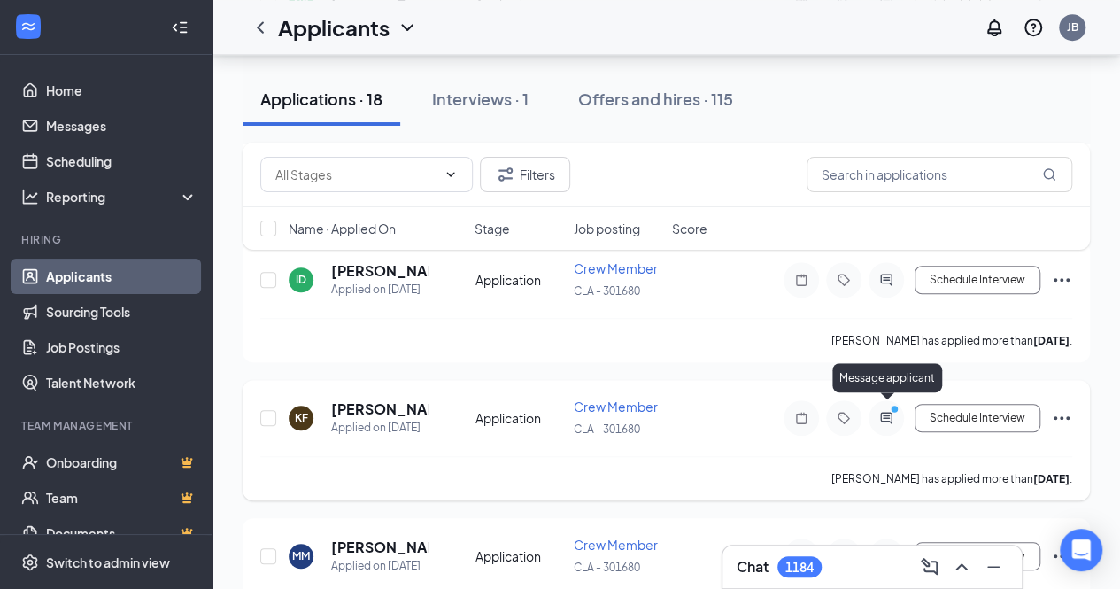
click at [882, 411] on icon "ActiveChat" at bounding box center [885, 418] width 21 height 14
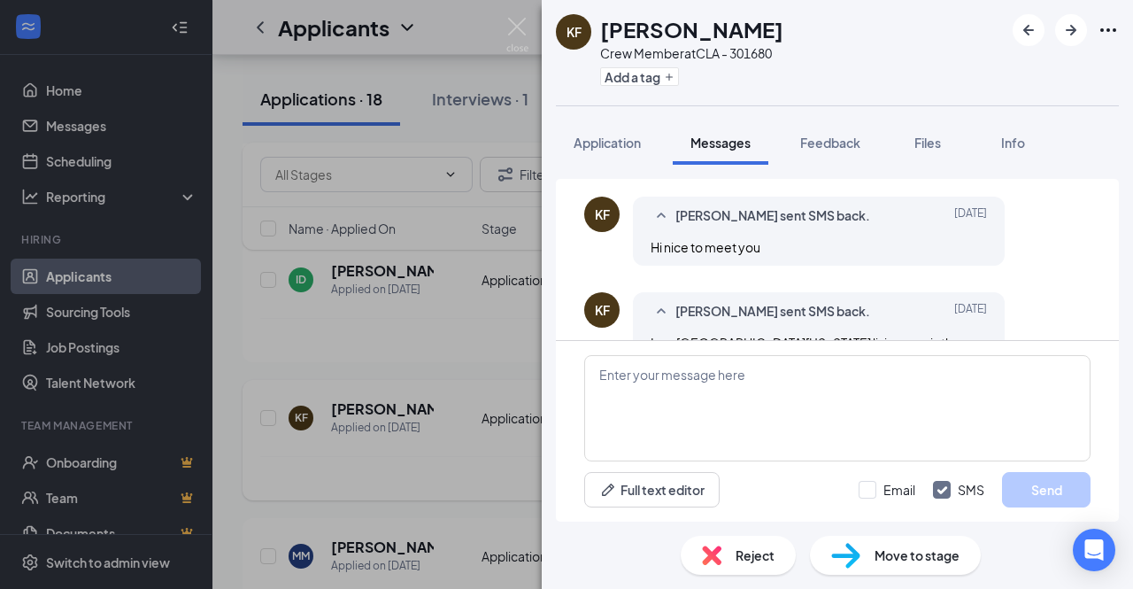
scroll to position [763, 0]
click at [714, 401] on textarea at bounding box center [837, 408] width 506 height 106
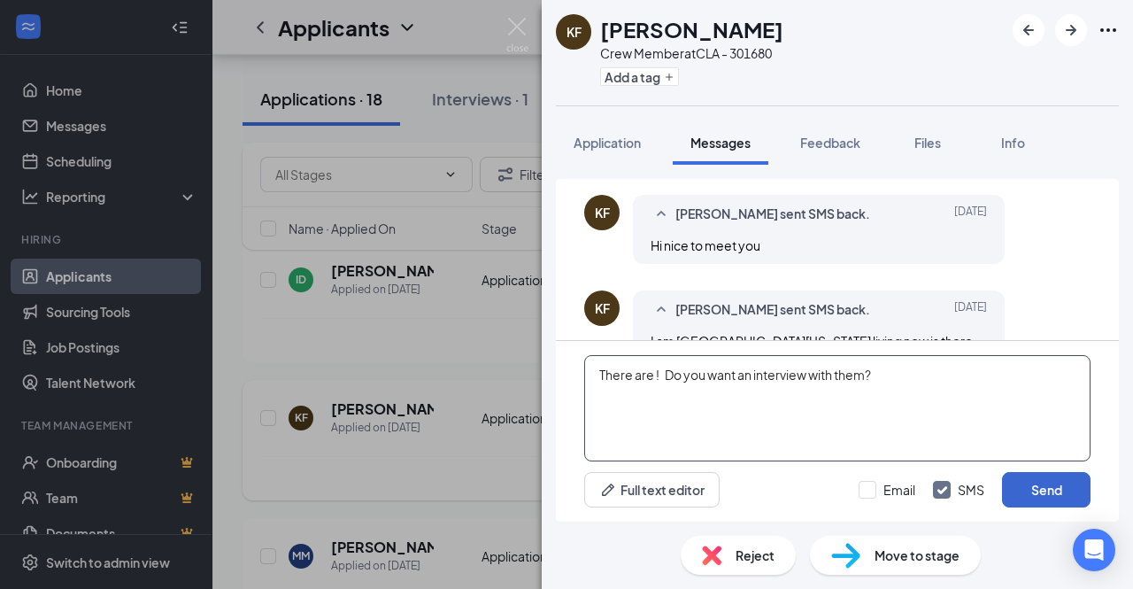
type textarea "There are ! Do you want an interview with them?"
click at [1032, 483] on button "Send" at bounding box center [1046, 489] width 89 height 35
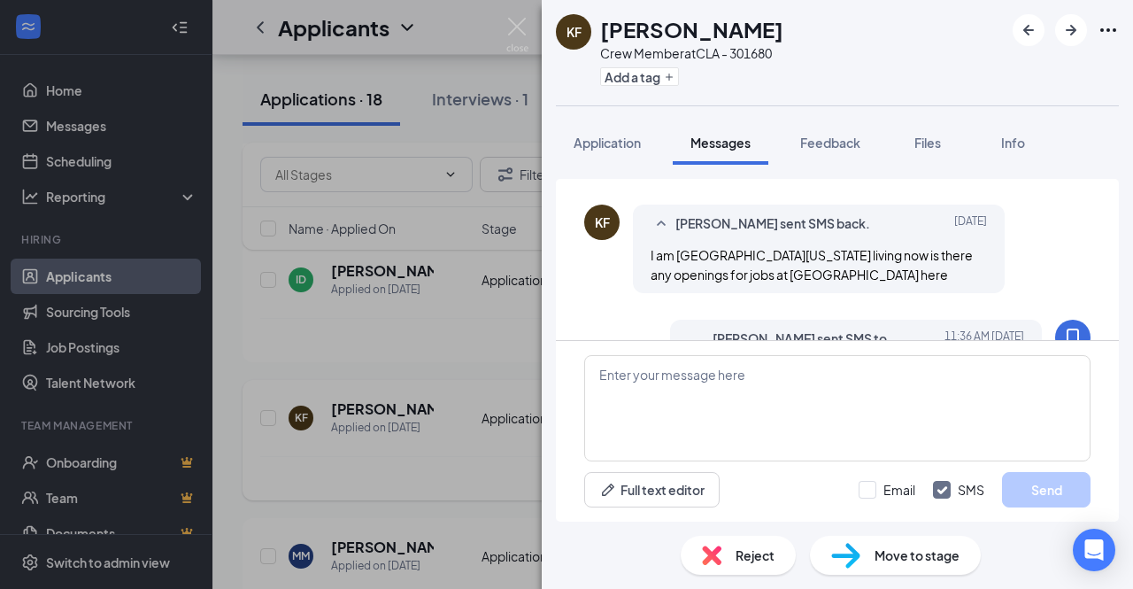
scroll to position [859, 0]
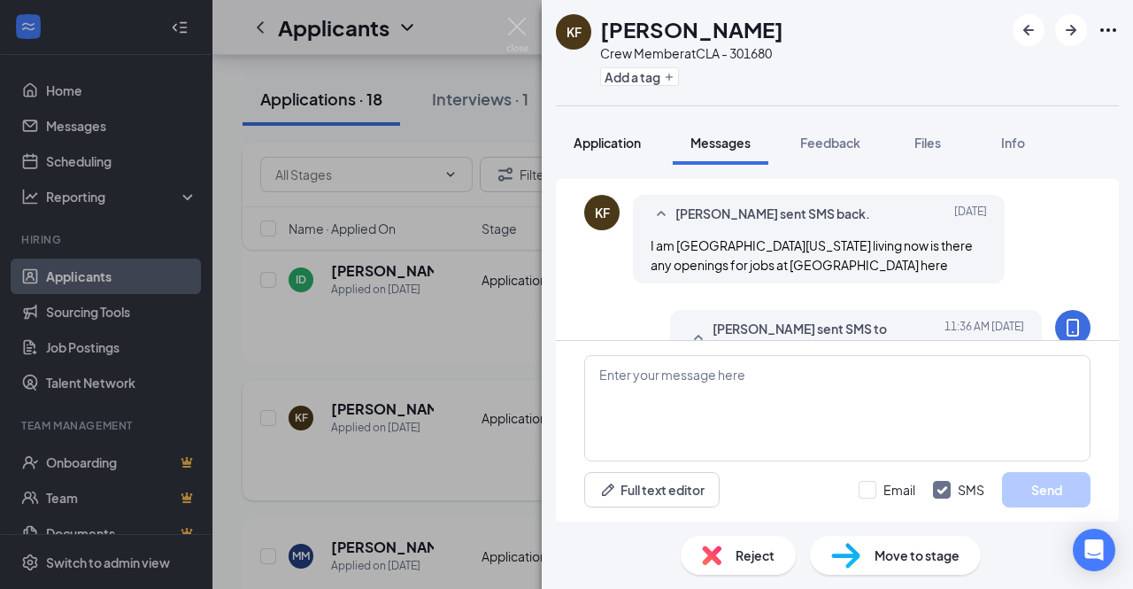
click at [623, 146] on span "Application" at bounding box center [607, 143] width 67 height 16
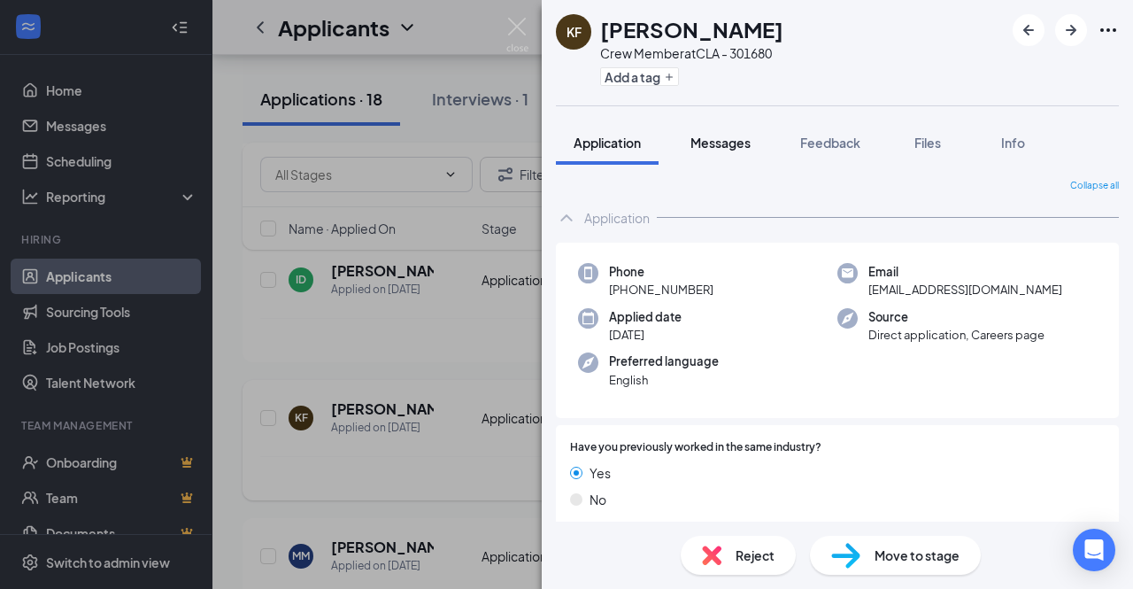
click at [707, 138] on span "Messages" at bounding box center [720, 143] width 60 height 16
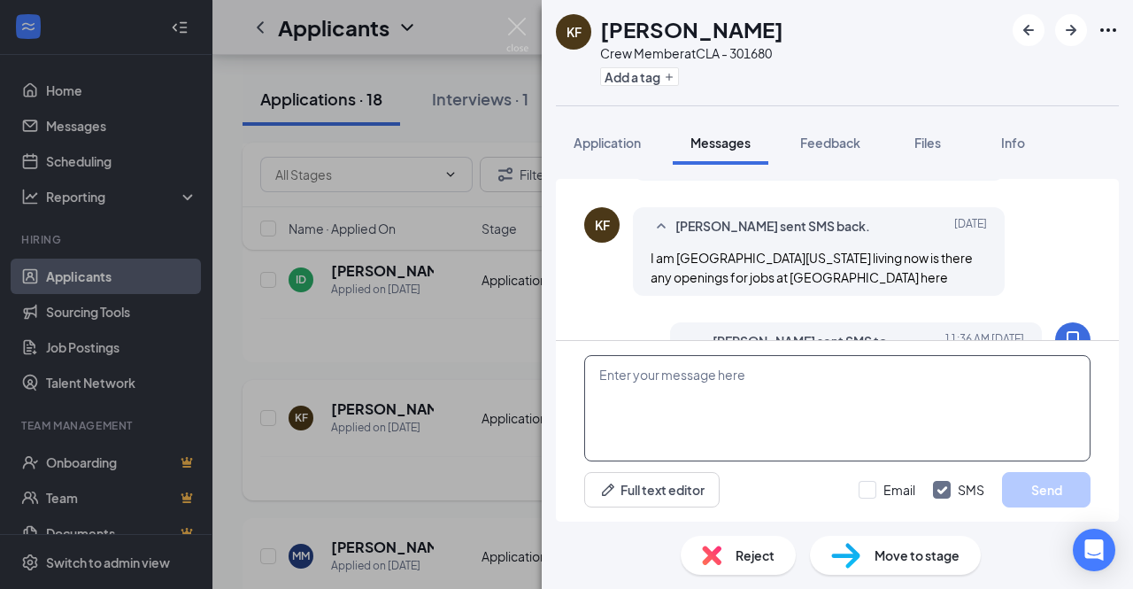
scroll to position [832, 0]
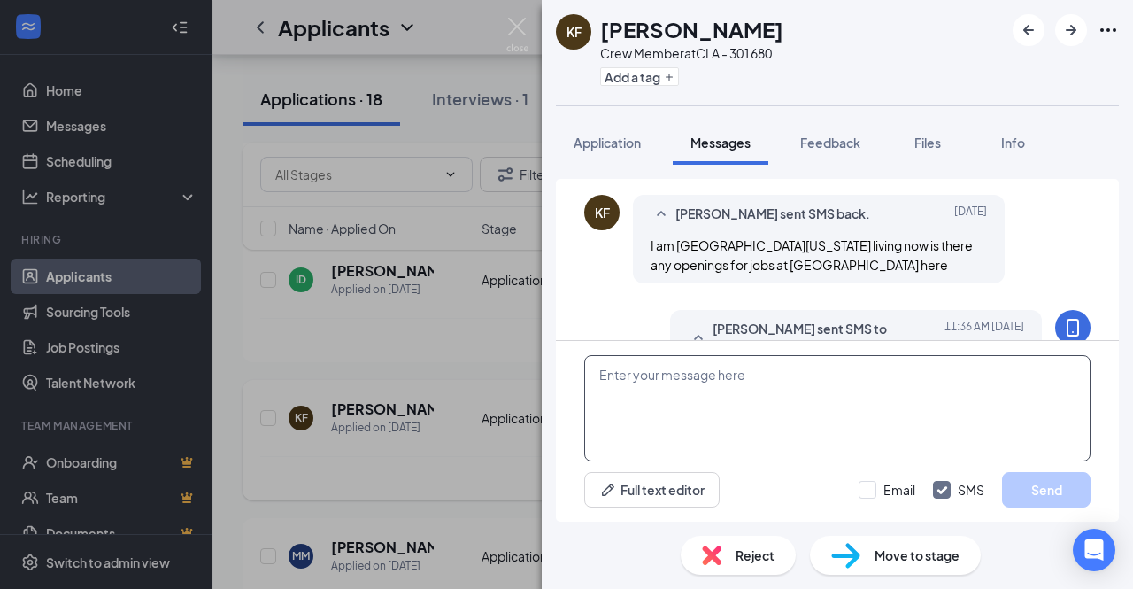
click at [730, 416] on textarea at bounding box center [837, 408] width 506 height 106
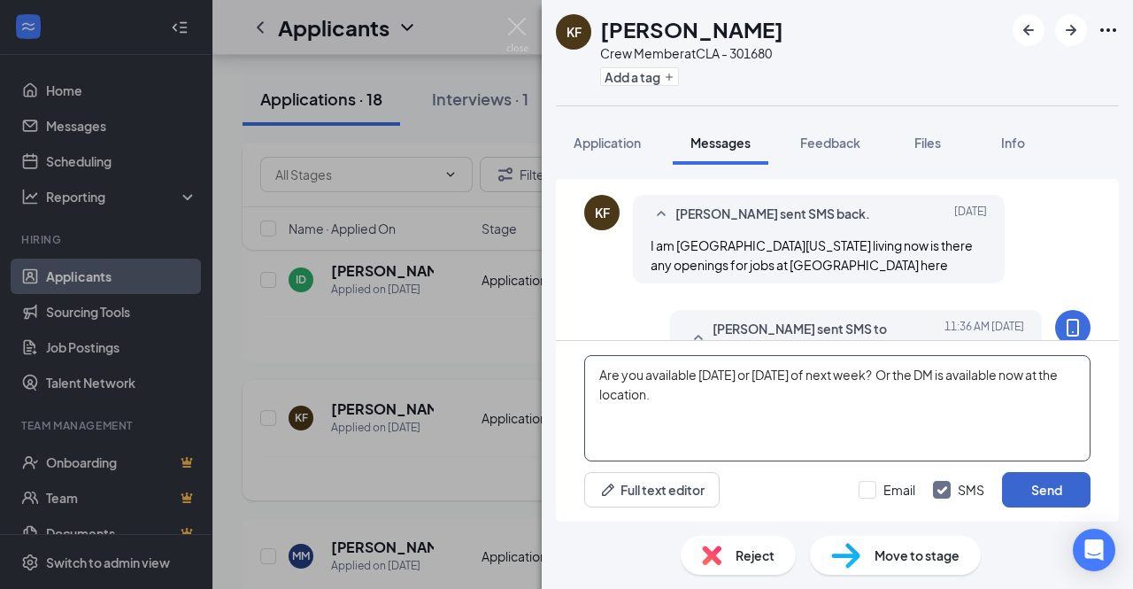
type textarea "Are you available [DATE] or [DATE] of next week? Or the DM is available now at …"
click at [1036, 482] on button "Send" at bounding box center [1046, 489] width 89 height 35
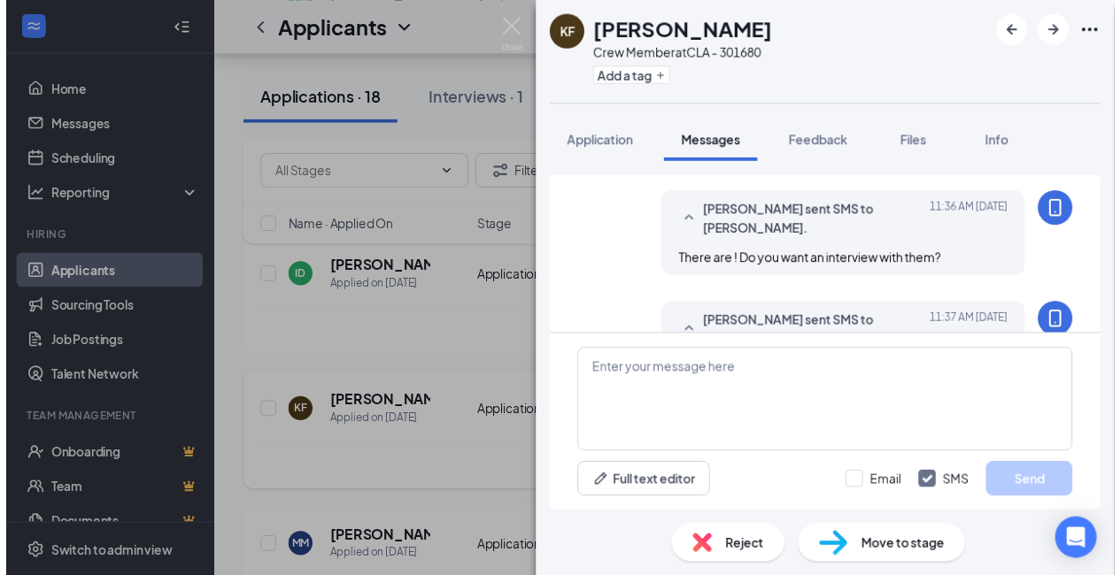
scroll to position [947, 0]
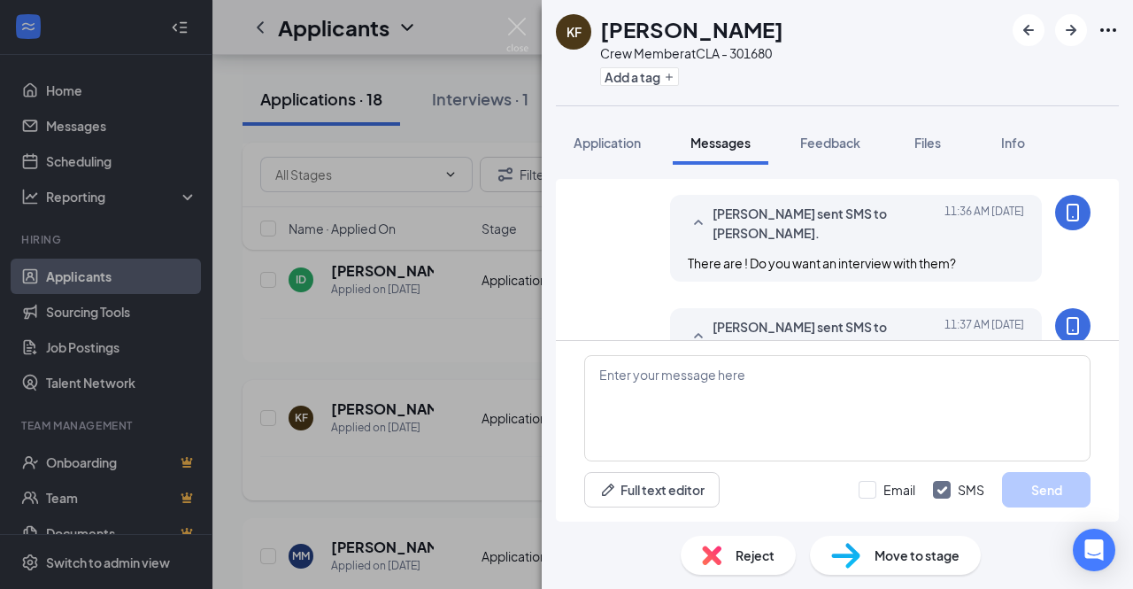
click at [482, 351] on div "KF [PERSON_NAME] Crew Member at CLA - 301680 Add a tag Application Messages Fee…" at bounding box center [566, 294] width 1133 height 589
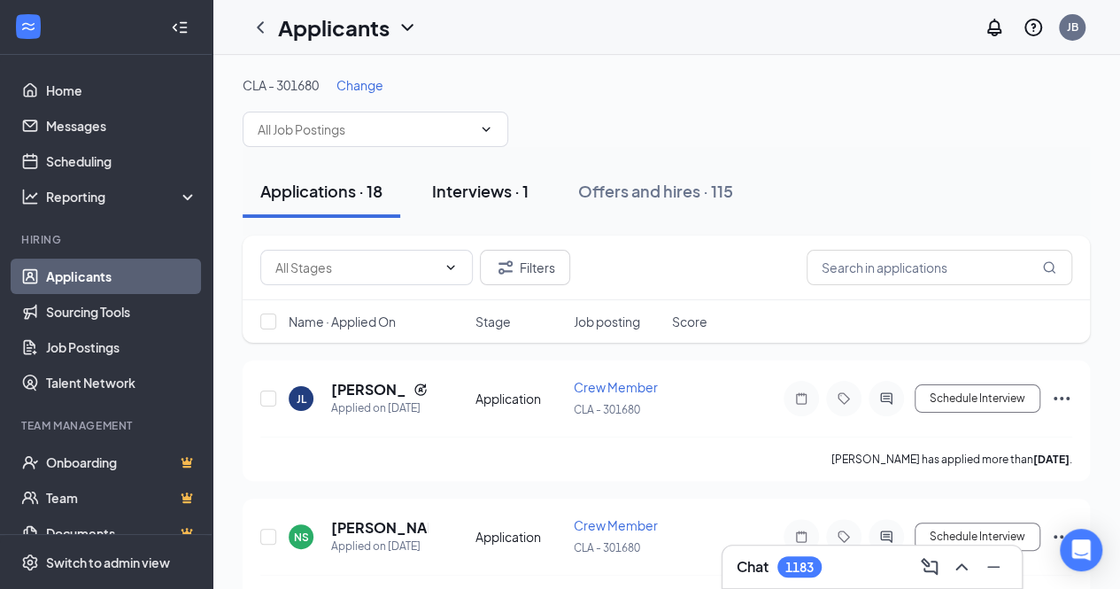
click at [519, 198] on div "Interviews · 1" at bounding box center [480, 191] width 96 height 22
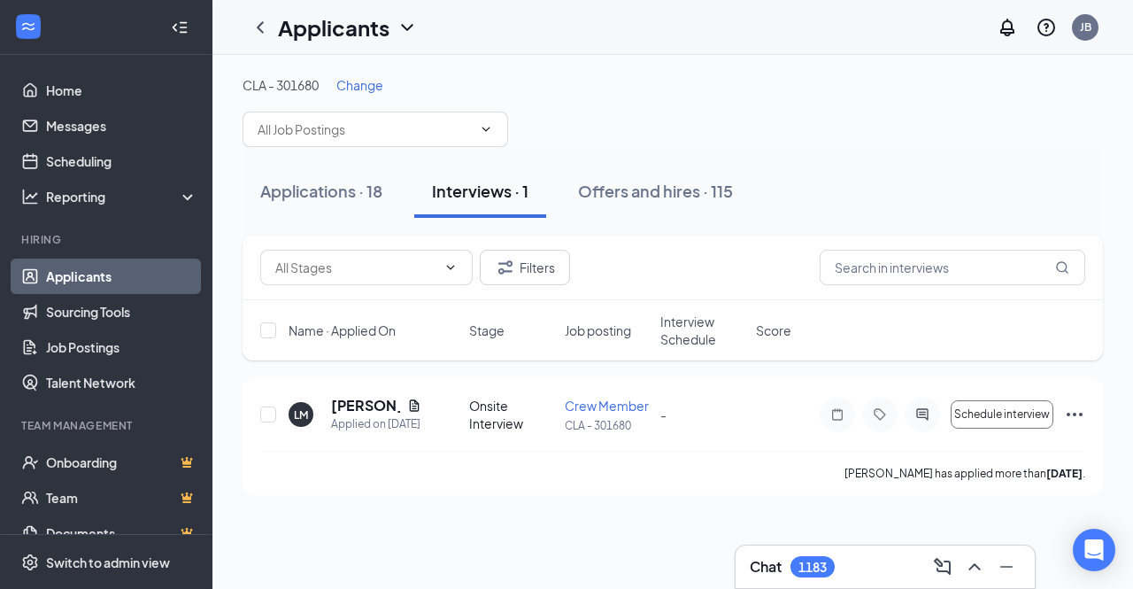
click at [372, 79] on span "Change" at bounding box center [359, 85] width 47 height 16
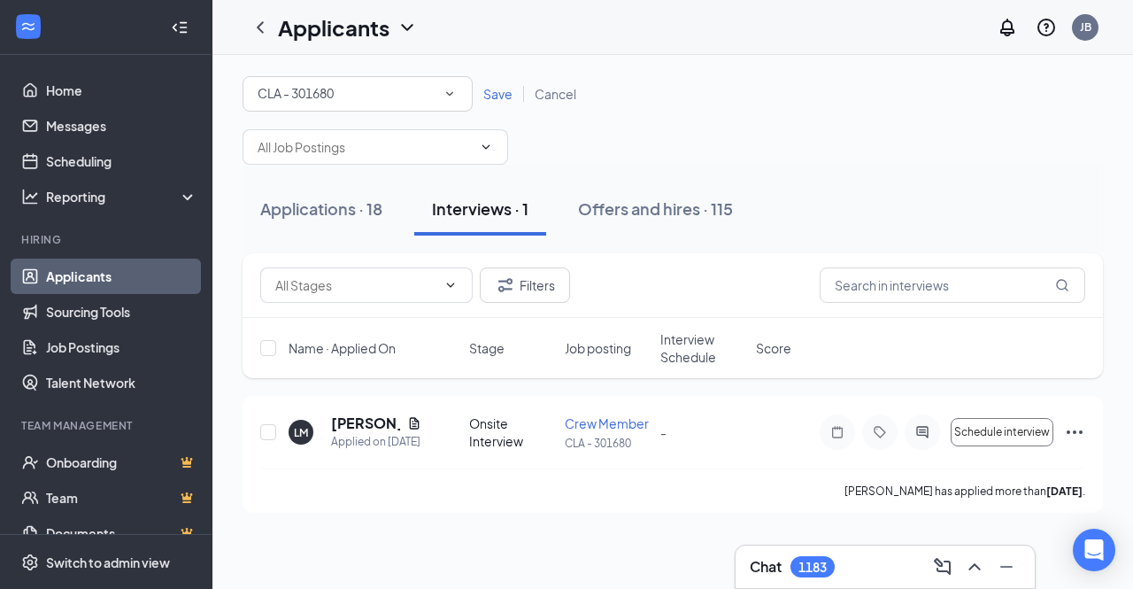
click at [451, 89] on icon "SmallChevronDown" at bounding box center [450, 94] width 16 height 16
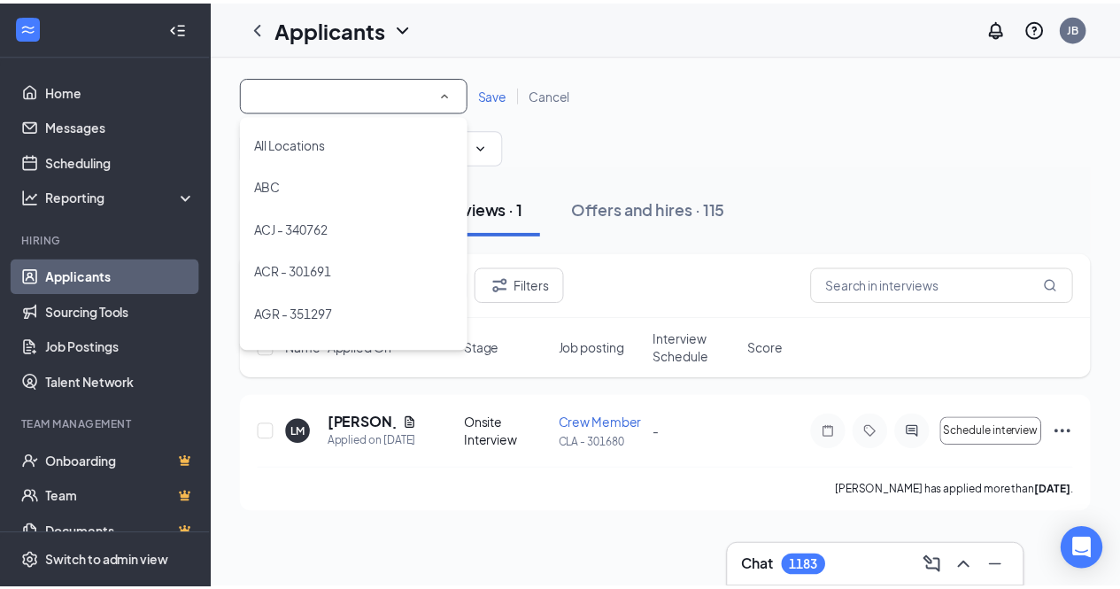
scroll to position [713, 0]
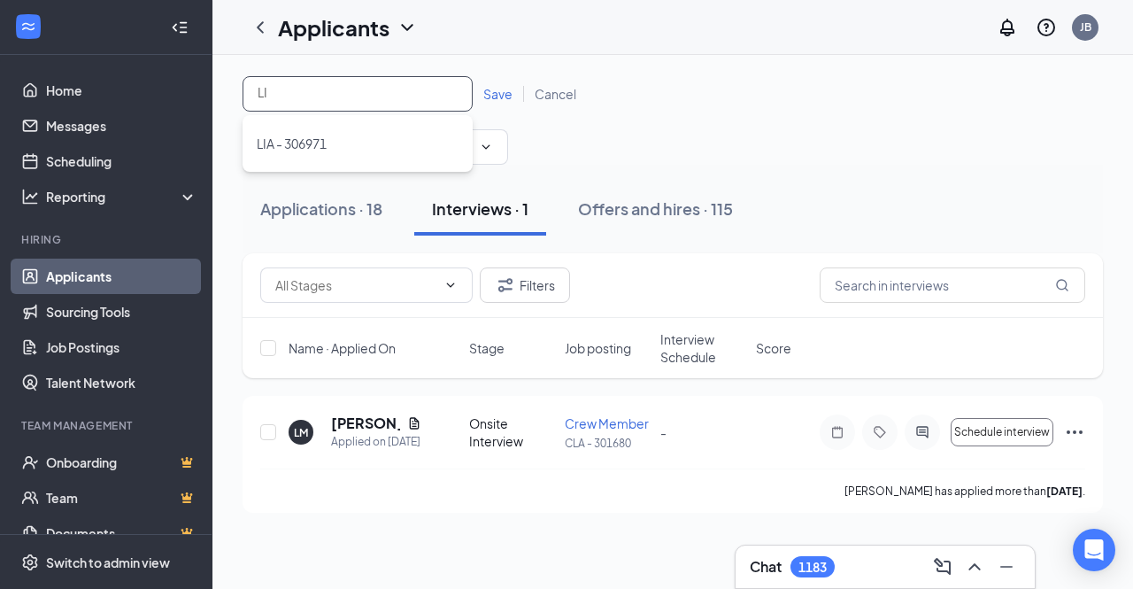
type input "LIA"
click at [324, 146] on span "LIA - 306971" at bounding box center [292, 143] width 70 height 16
click at [499, 93] on span "Save" at bounding box center [497, 94] width 29 height 16
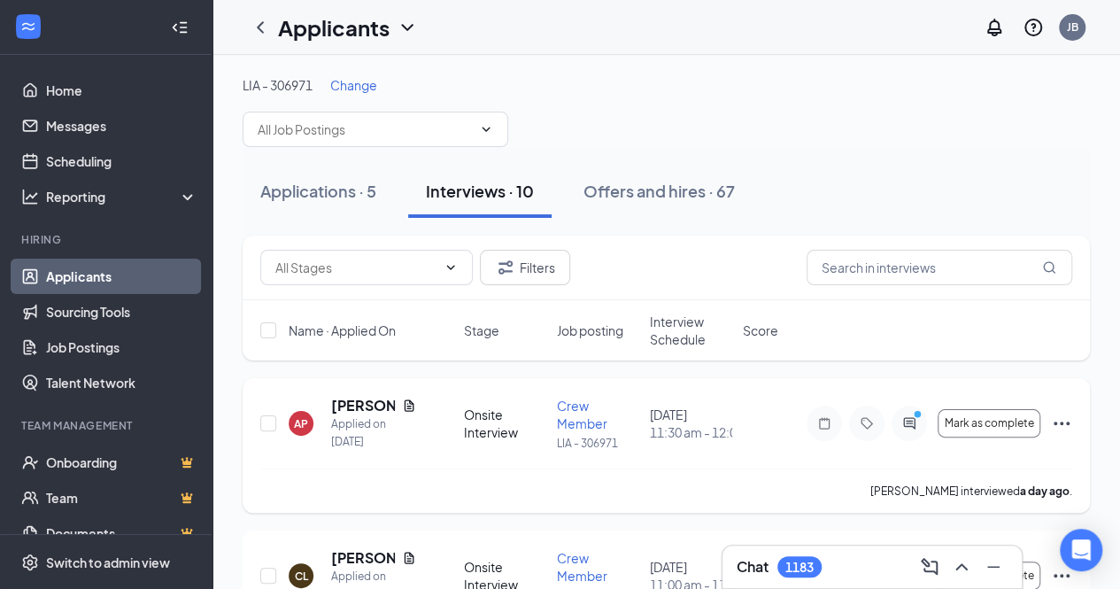
click at [1062, 419] on icon "Ellipses" at bounding box center [1061, 422] width 21 height 21
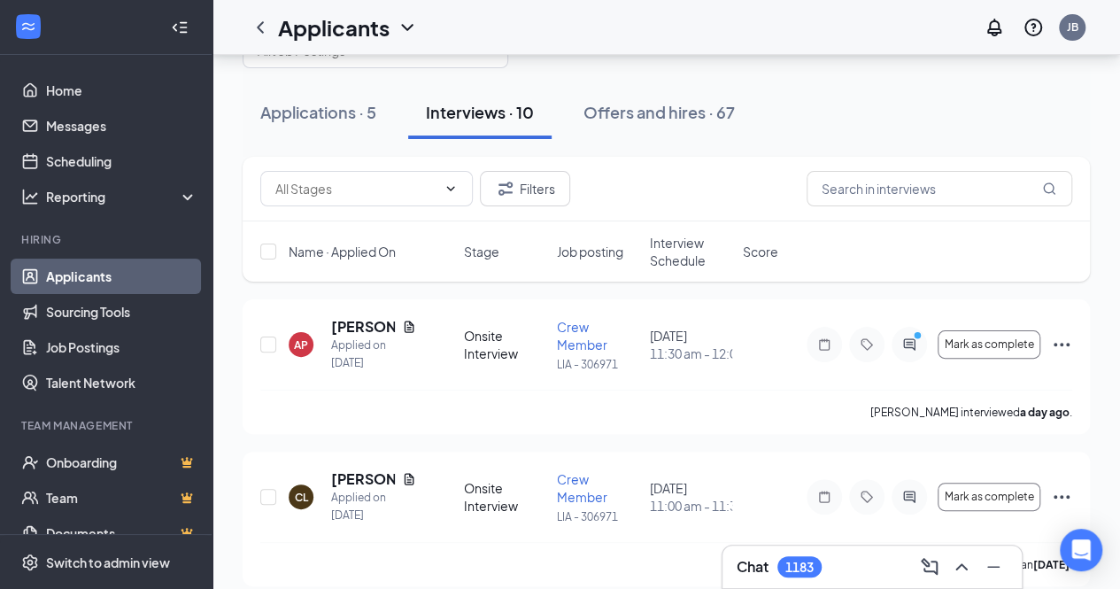
scroll to position [66, 0]
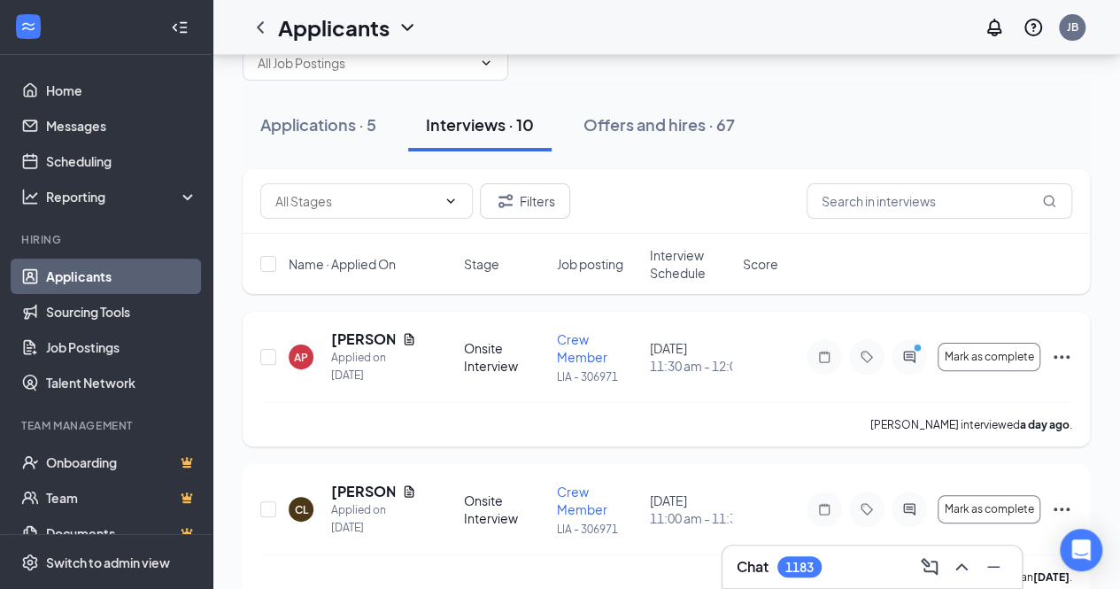
click at [1056, 358] on icon "Ellipses" at bounding box center [1061, 356] width 21 height 21
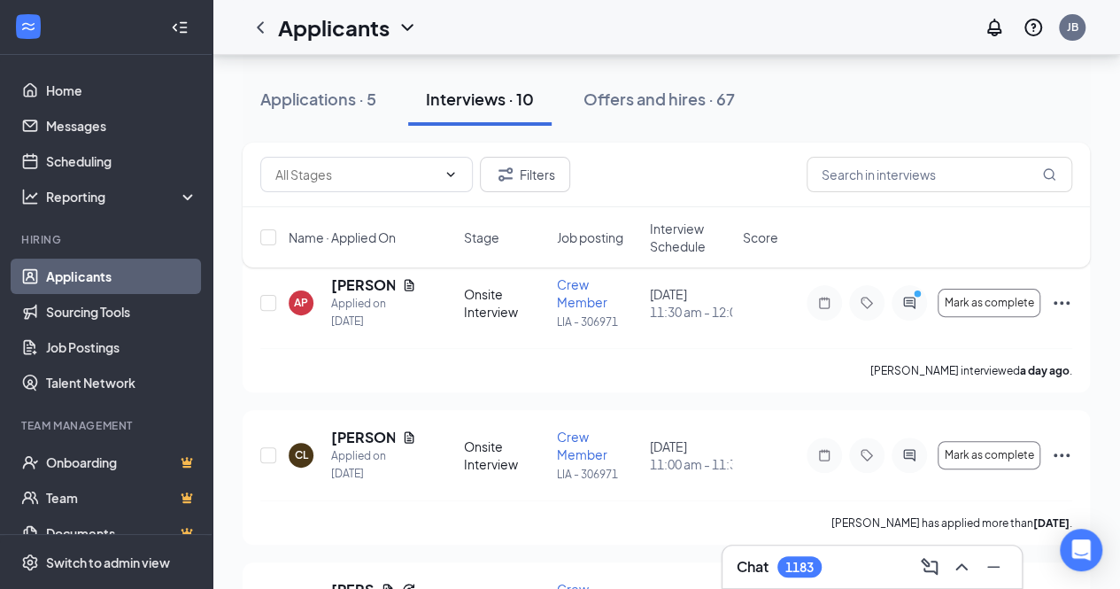
scroll to position [137, 0]
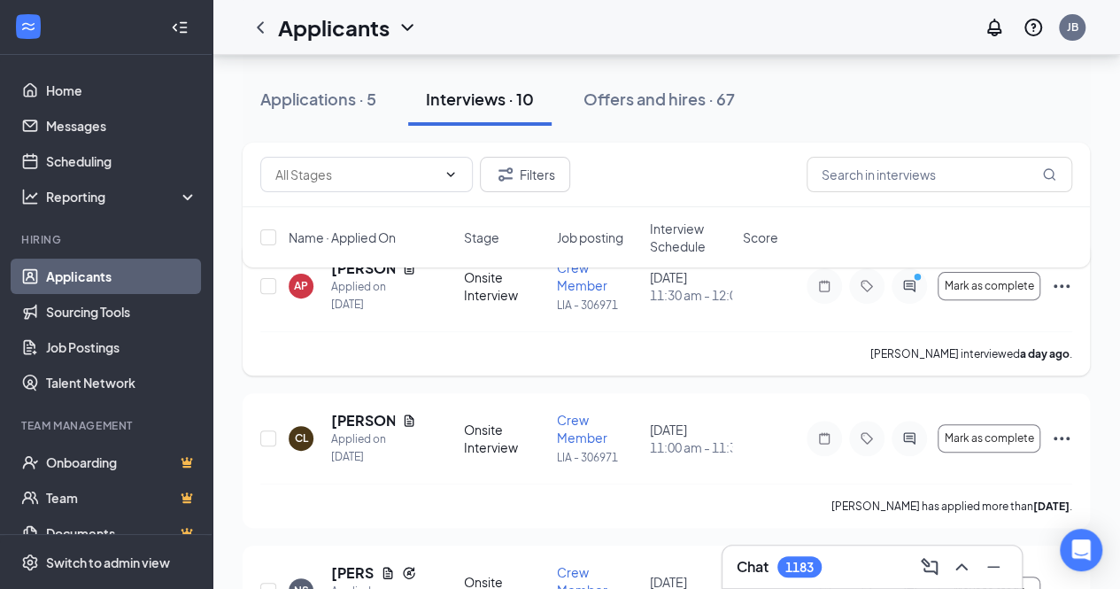
click at [1067, 289] on icon "Ellipses" at bounding box center [1061, 285] width 21 height 21
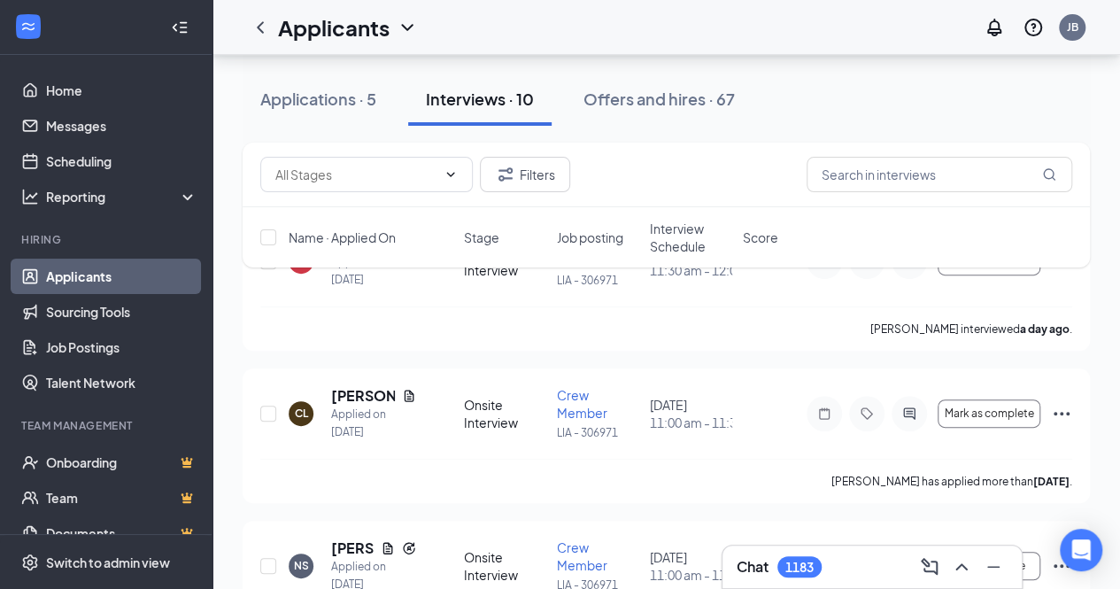
scroll to position [173, 0]
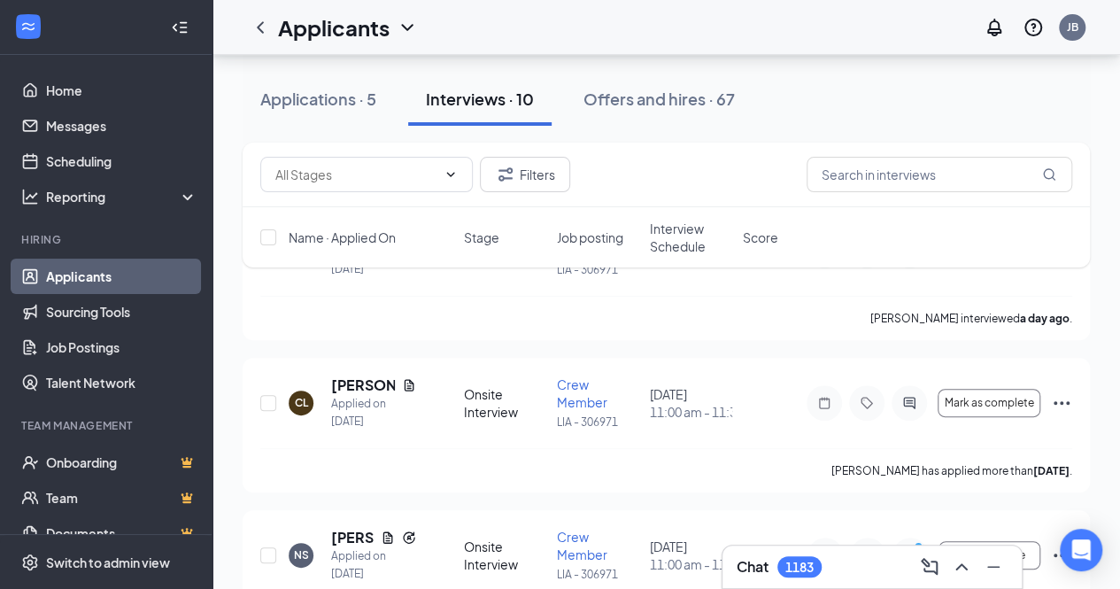
click at [1051, 265] on div "Name · Applied On Stage Job posting Interview Schedule Score" at bounding box center [666, 237] width 847 height 60
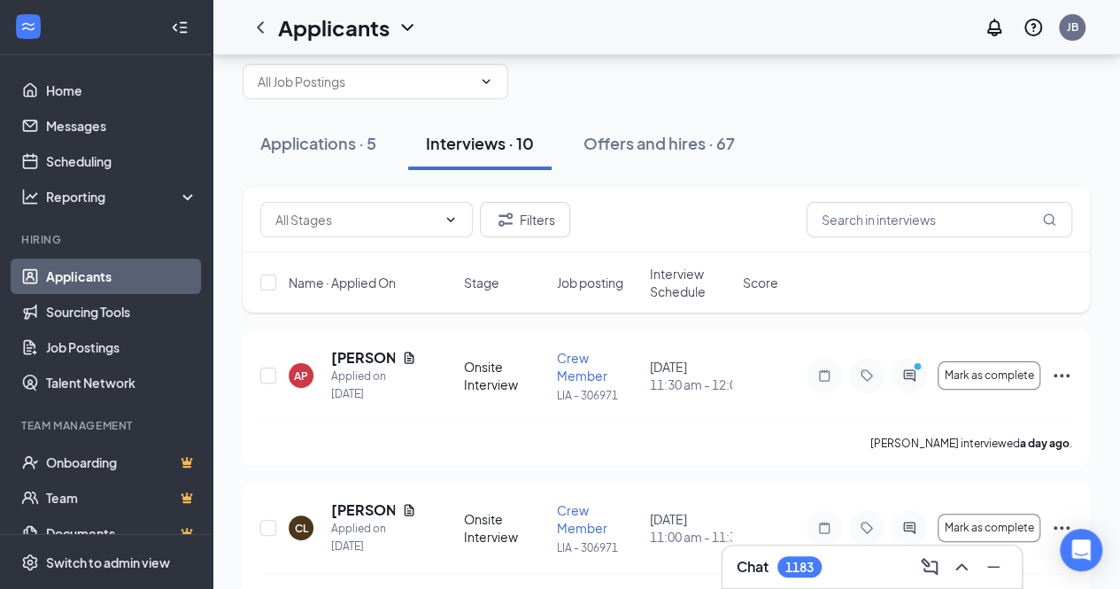
scroll to position [53, 0]
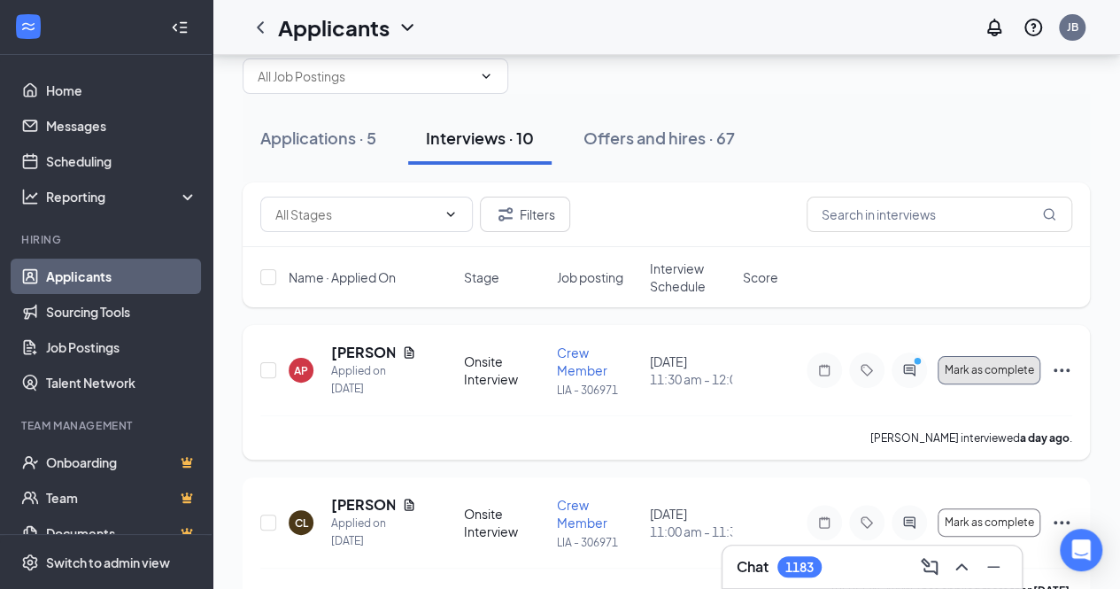
click at [1018, 365] on span "Mark as complete" at bounding box center [988, 370] width 89 height 12
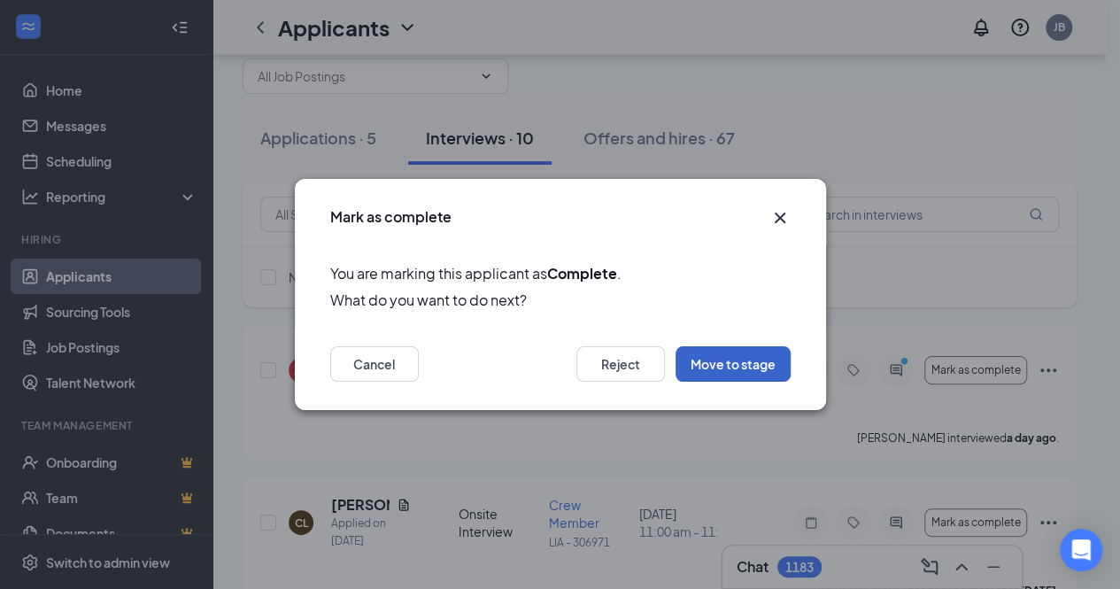
click at [734, 367] on button "Move to stage" at bounding box center [732, 363] width 115 height 35
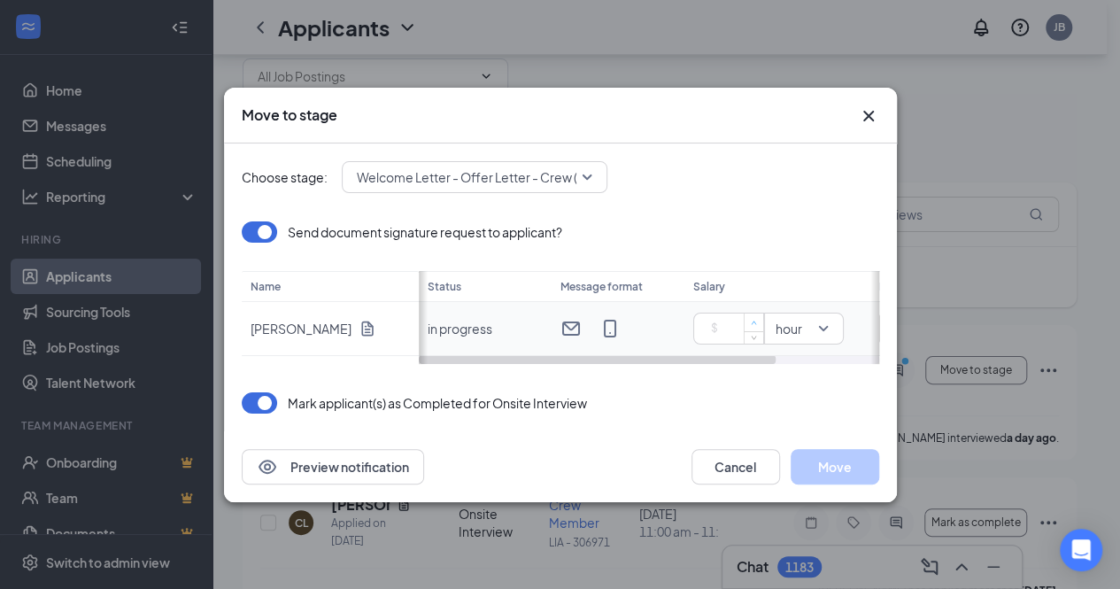
type input "0"
click at [743, 331] on span "Decrease Value" at bounding box center [752, 337] width 19 height 12
type input "14"
click at [831, 479] on button "Move" at bounding box center [834, 466] width 89 height 35
